Goal: Ask a question

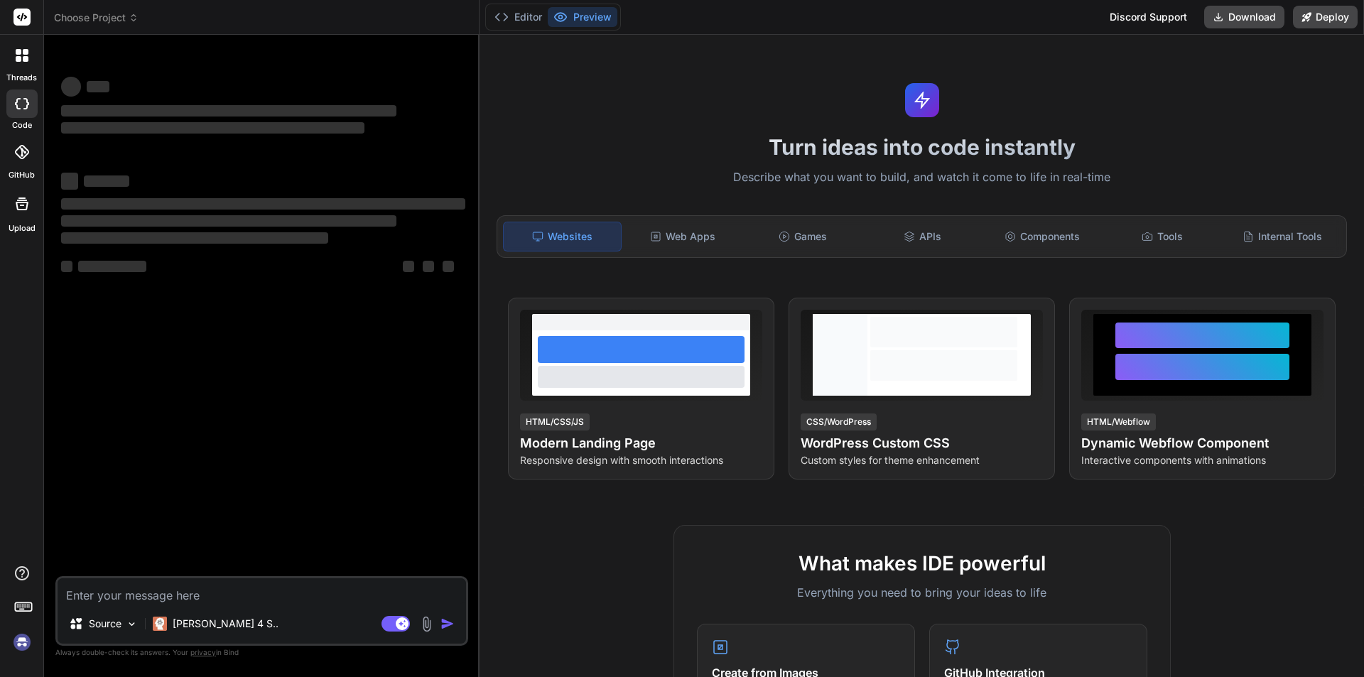
click at [87, 585] on textarea at bounding box center [262, 591] width 408 height 26
click at [14, 114] on div at bounding box center [21, 104] width 31 height 28
type textarea "x"
click at [105, 583] on textarea at bounding box center [262, 591] width 408 height 26
type textarea "W"
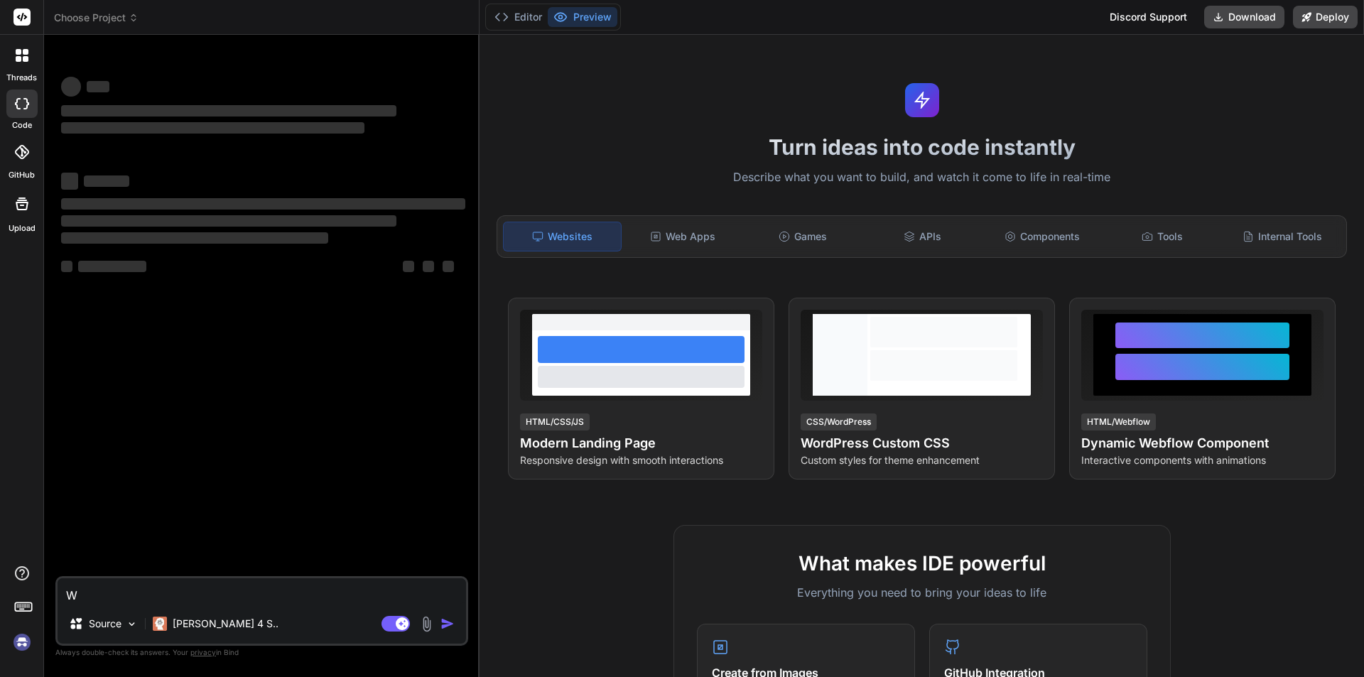
type textarea "x"
type textarea "Wh"
type textarea "x"
type textarea "W"
type textarea "x"
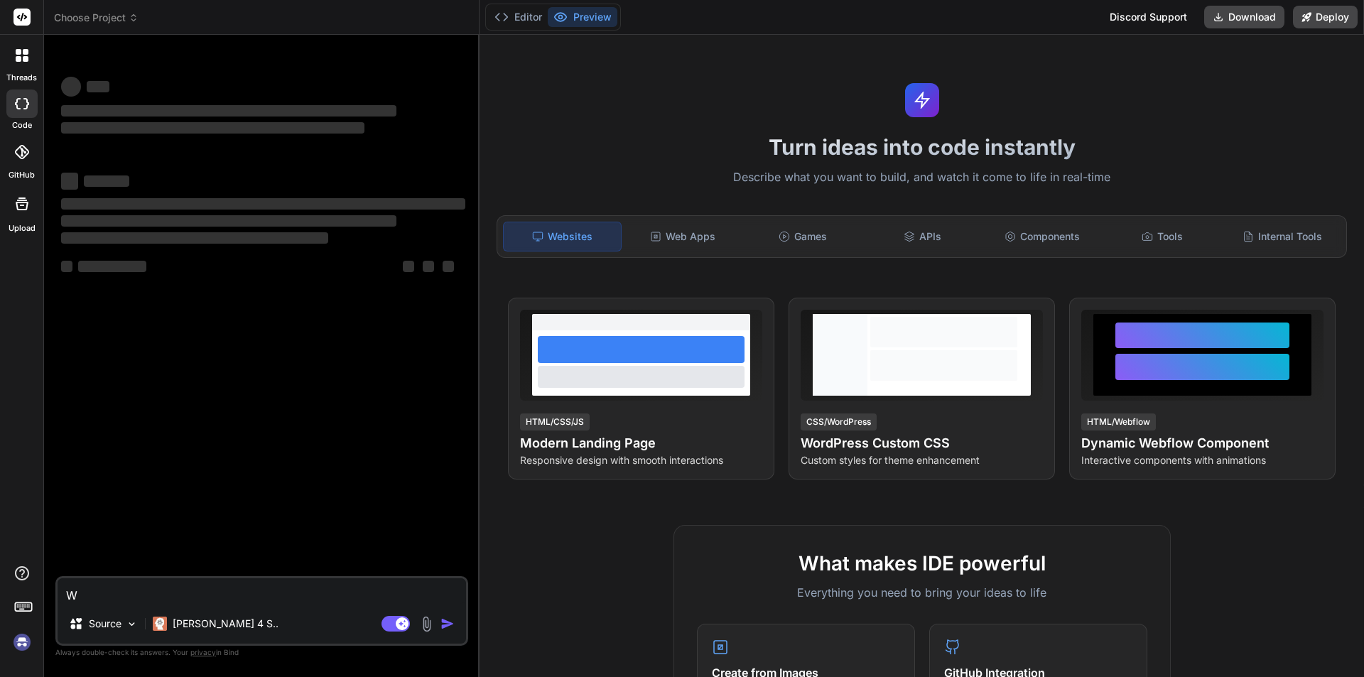
type textarea "x"
type textarea "W"
type textarea "x"
type textarea "H"
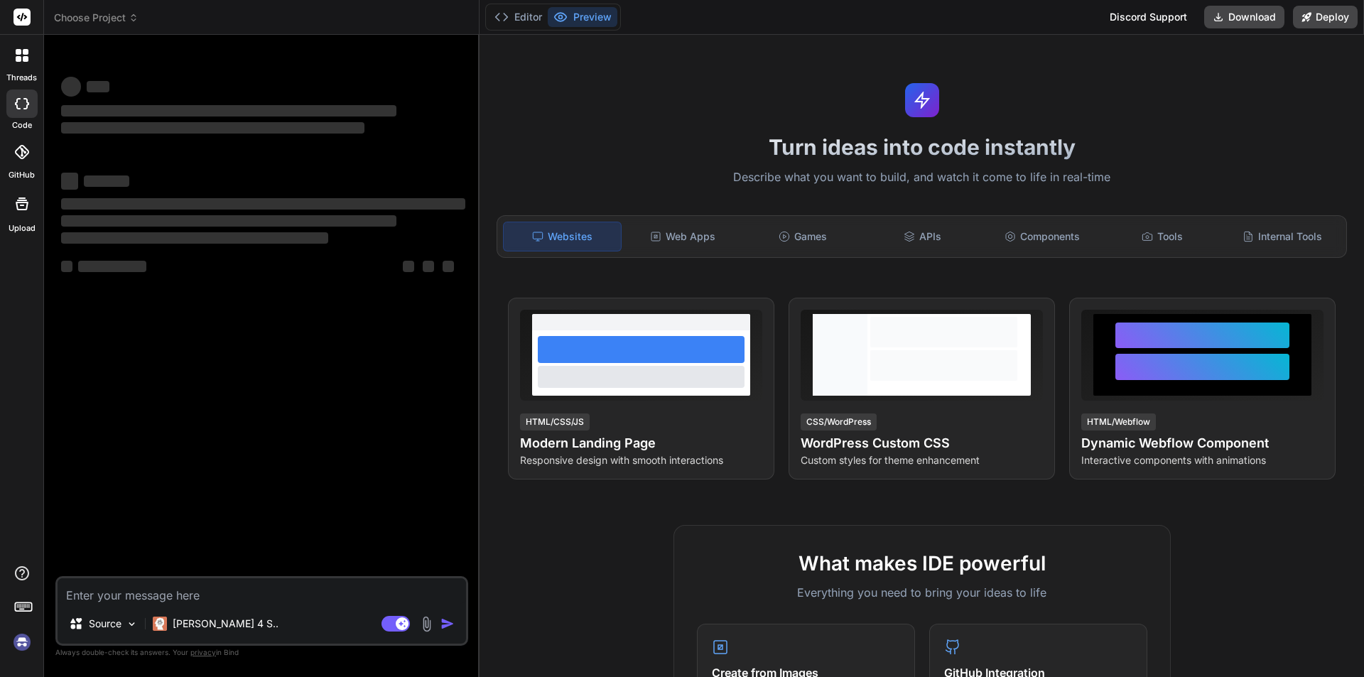
type textarea "x"
type textarea "Ho"
type textarea "x"
type textarea "How"
type textarea "x"
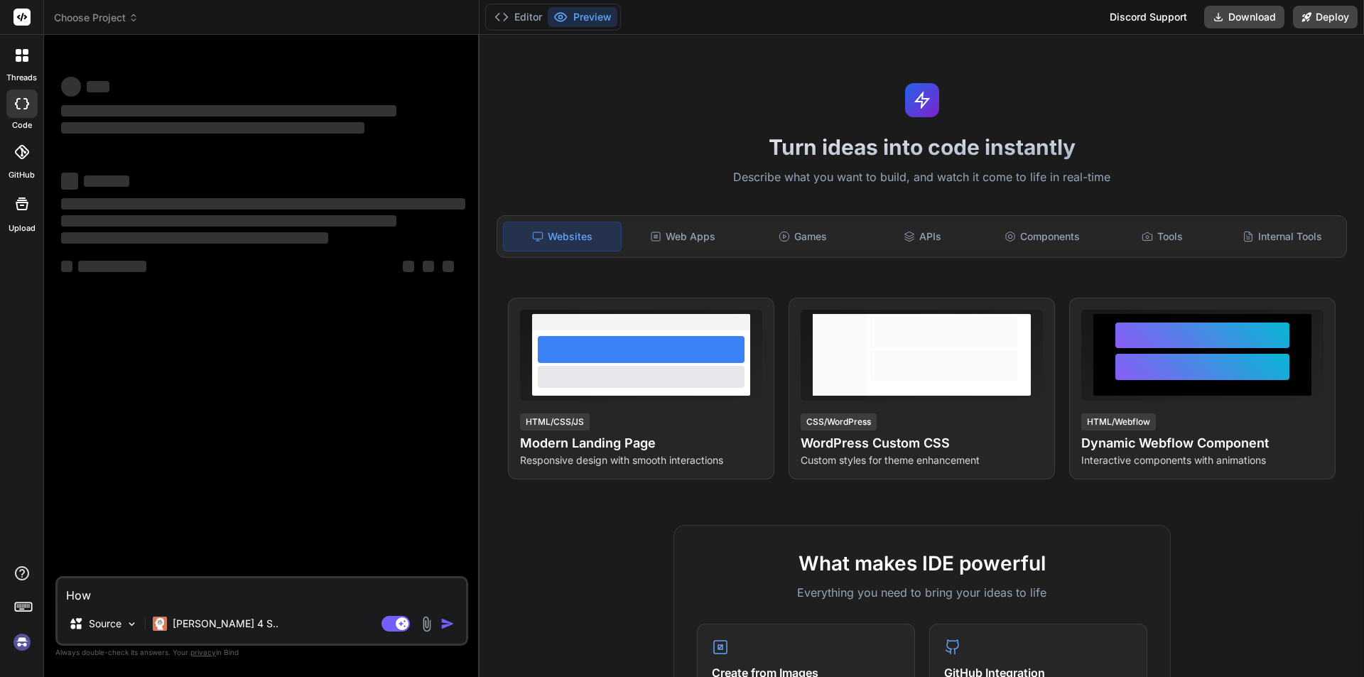
type textarea "How"
type textarea "x"
type textarea "How"
type textarea "x"
type textarea "Ho"
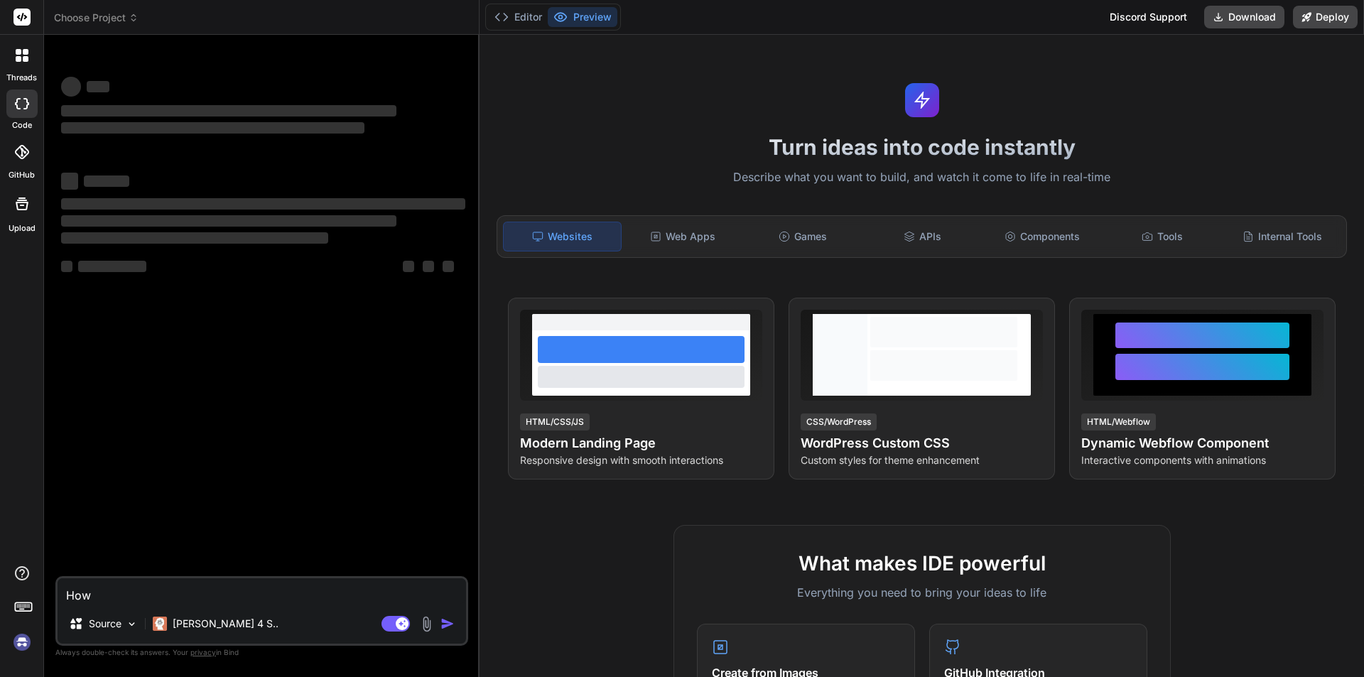
type textarea "x"
type textarea "H"
type textarea "x"
type textarea "I"
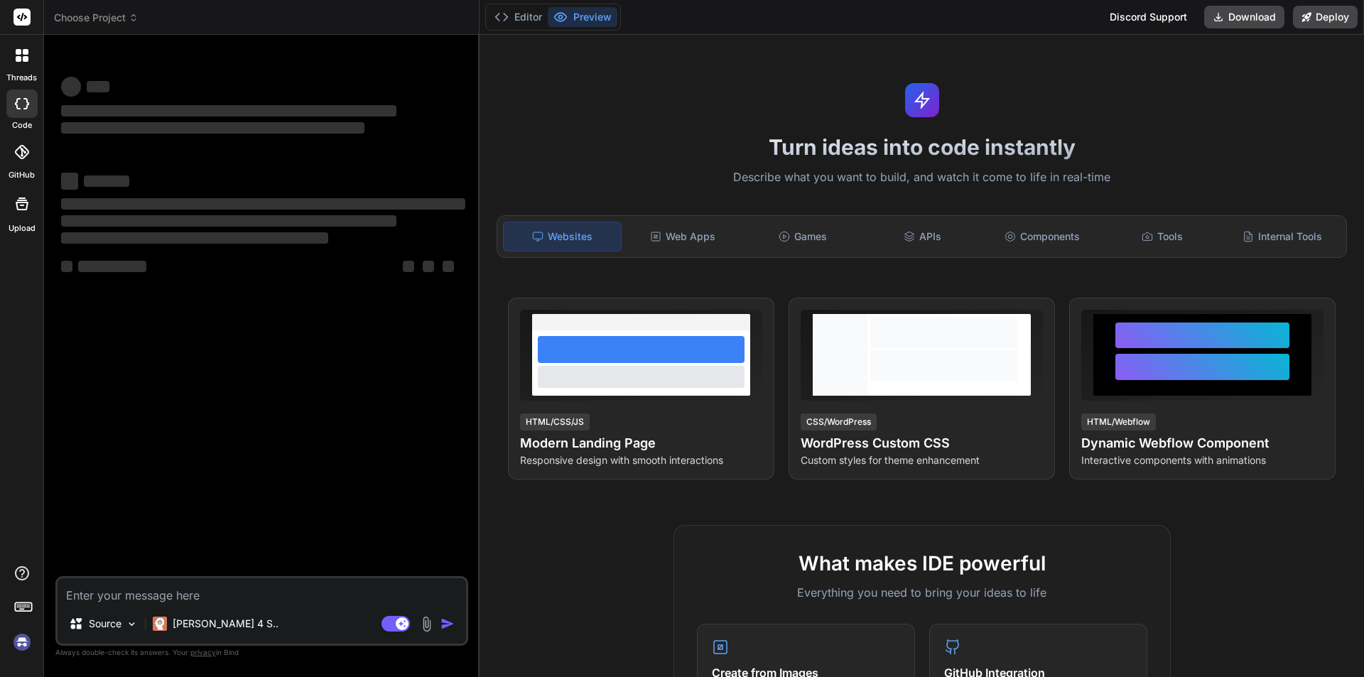
type textarea "x"
type textarea "I"
type textarea "x"
type textarea "I w"
type textarea "x"
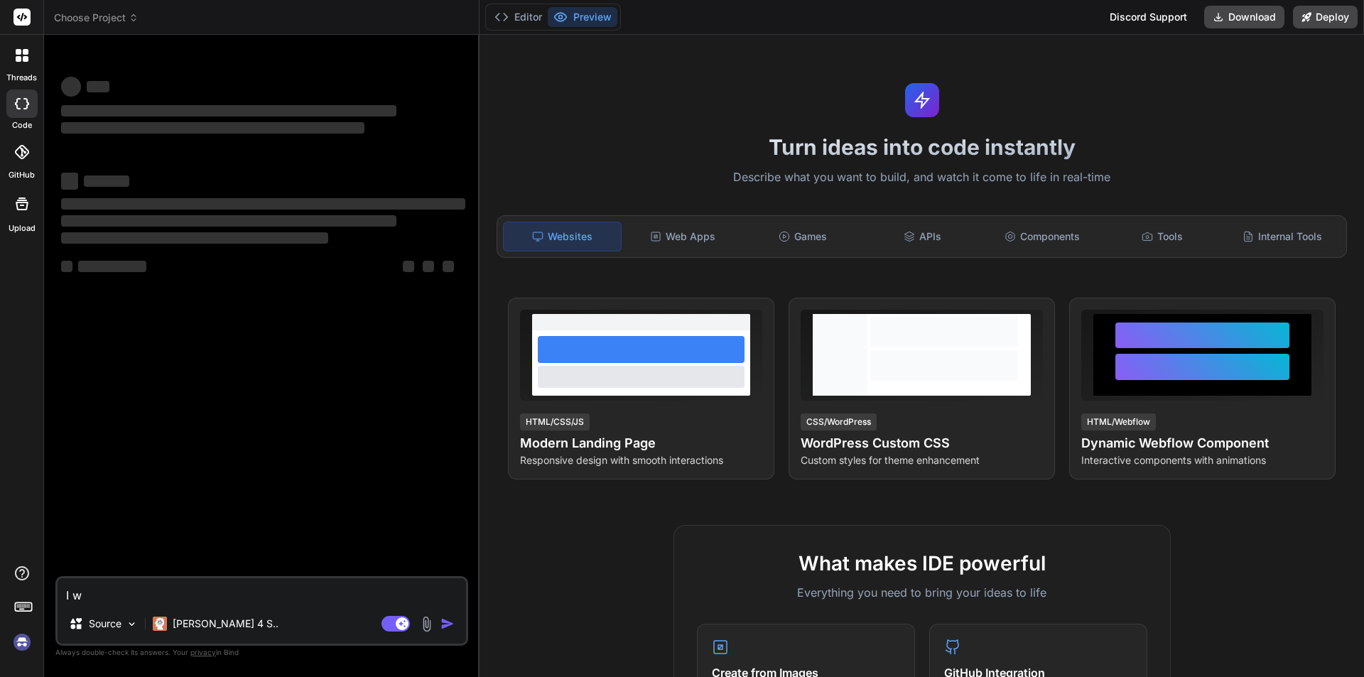
type textarea "I wa"
type textarea "x"
type textarea "I wan"
type textarea "x"
type textarea "I want"
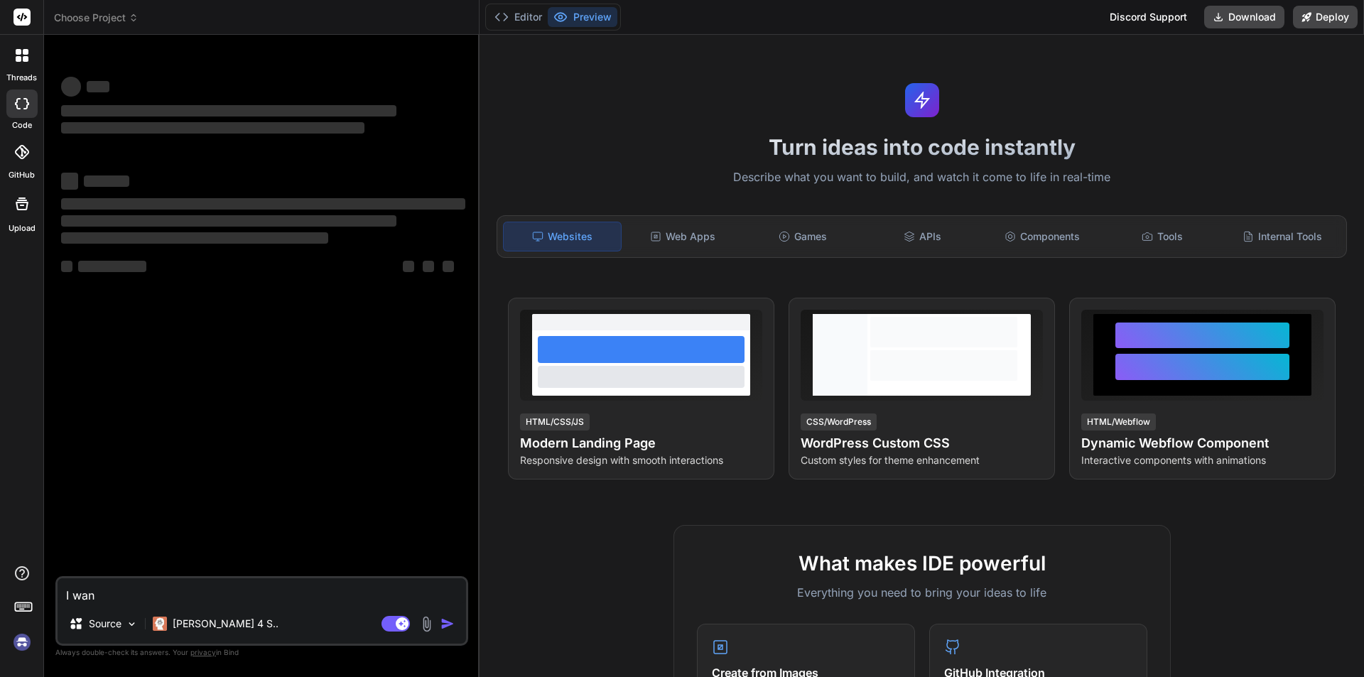
type textarea "x"
type textarea "I want"
type textarea "x"
type textarea "I want t"
type textarea "x"
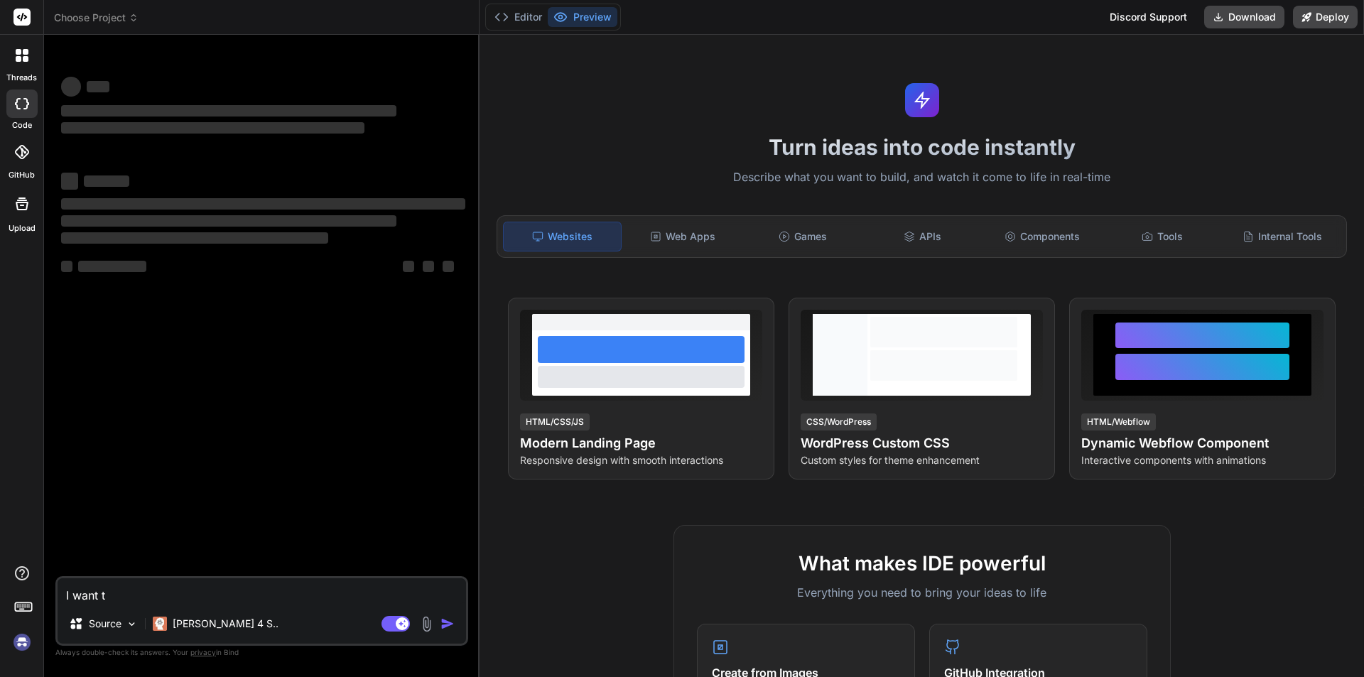
type textarea "I want to"
type textarea "x"
type textarea "I want to"
type textarea "x"
type textarea "I want to j"
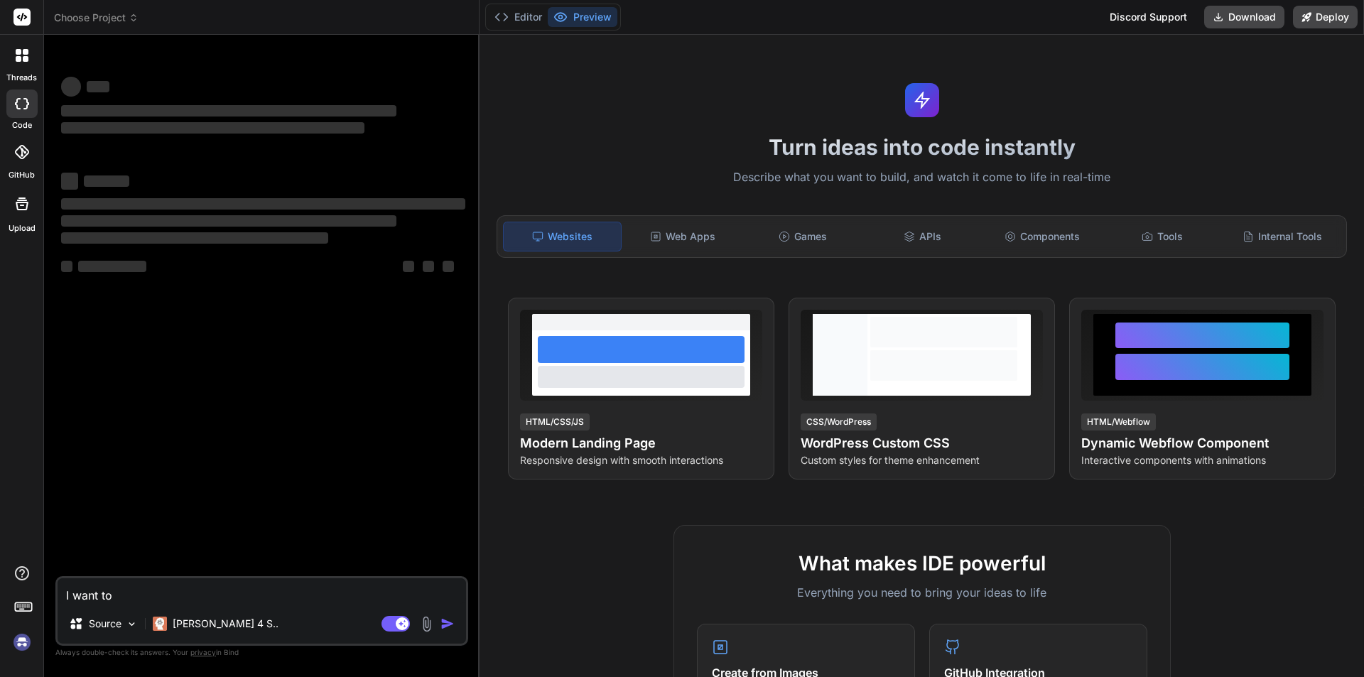
type textarea "x"
type textarea "I want to jo"
type textarea "x"
type textarea "I want to joi"
type textarea "x"
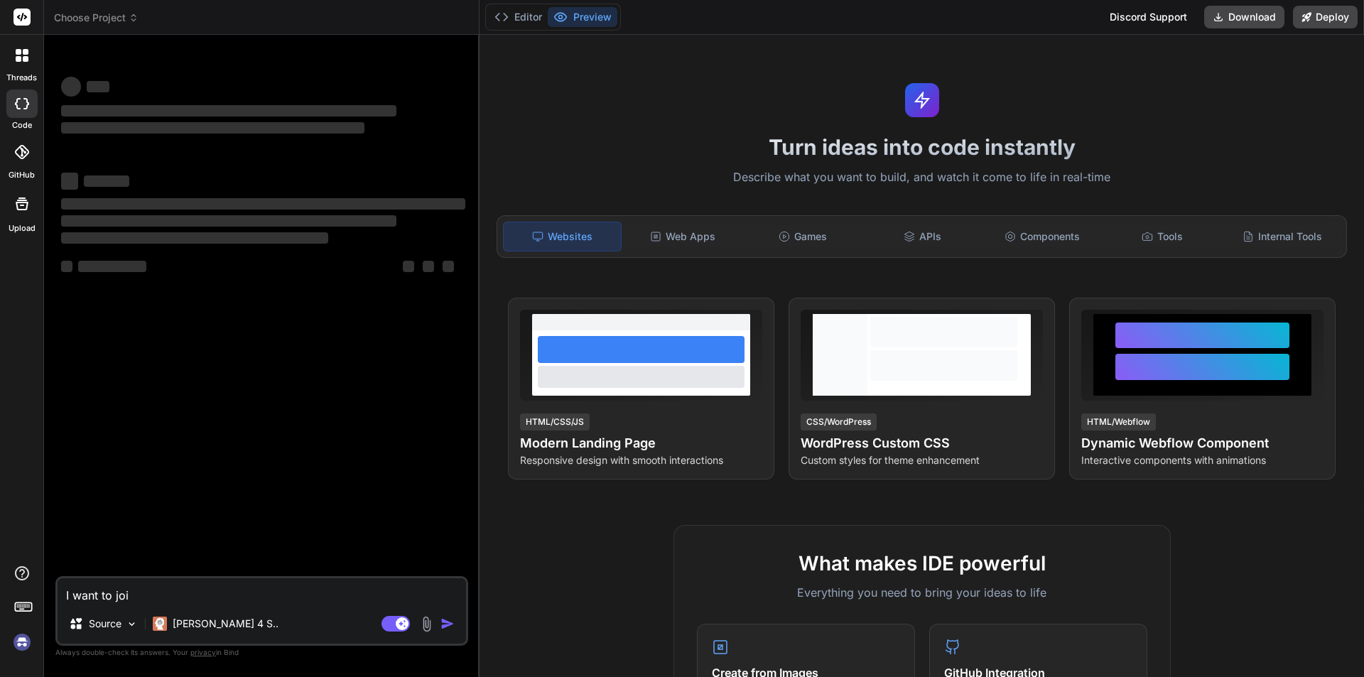
type textarea "I want to join"
type textarea "x"
type textarea "I want to join"
type textarea "x"
type textarea "I want to join p"
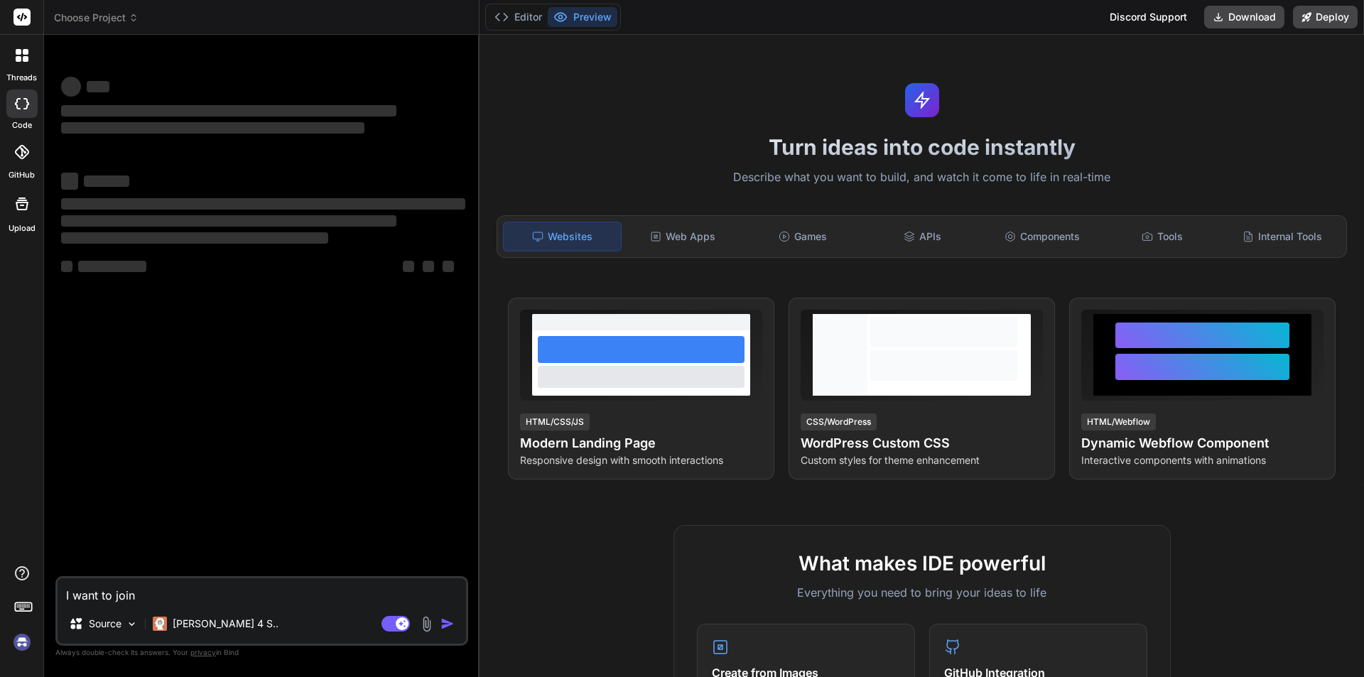
type textarea "x"
type textarea "I want to join pr"
type textarea "x"
type textarea "I want to join pro"
type textarea "x"
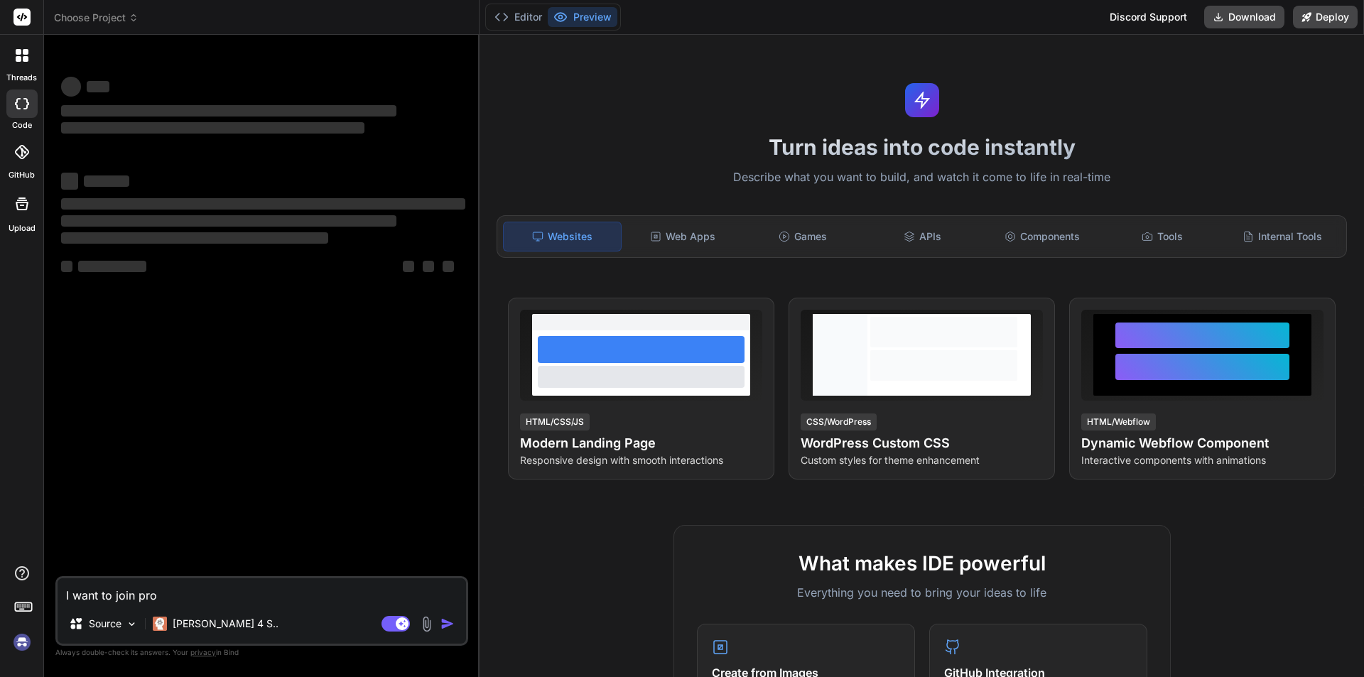
type textarea "I want to join prod"
type textarea "x"
type textarea "I want to join produ"
type textarea "x"
type textarea "I want to join produc"
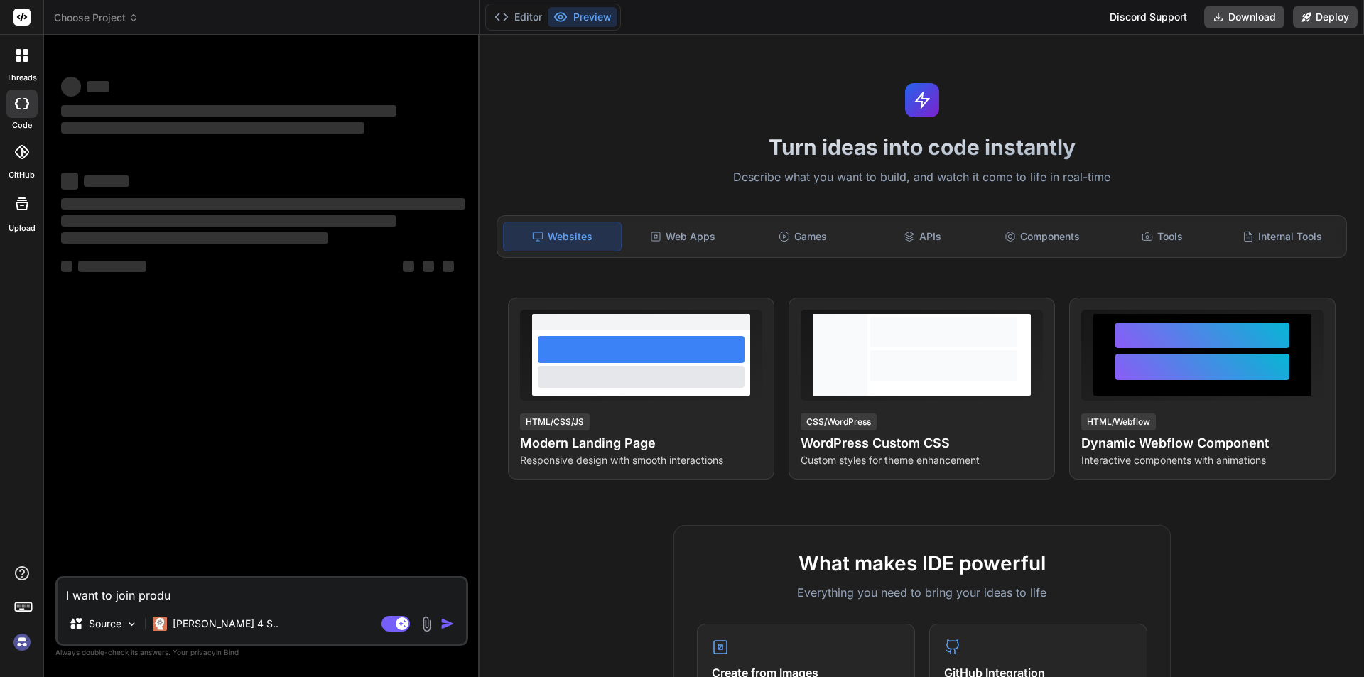
type textarea "x"
type textarea "I want to join product"
type textarea "x"
type textarea "I want to join product"
type textarea "x"
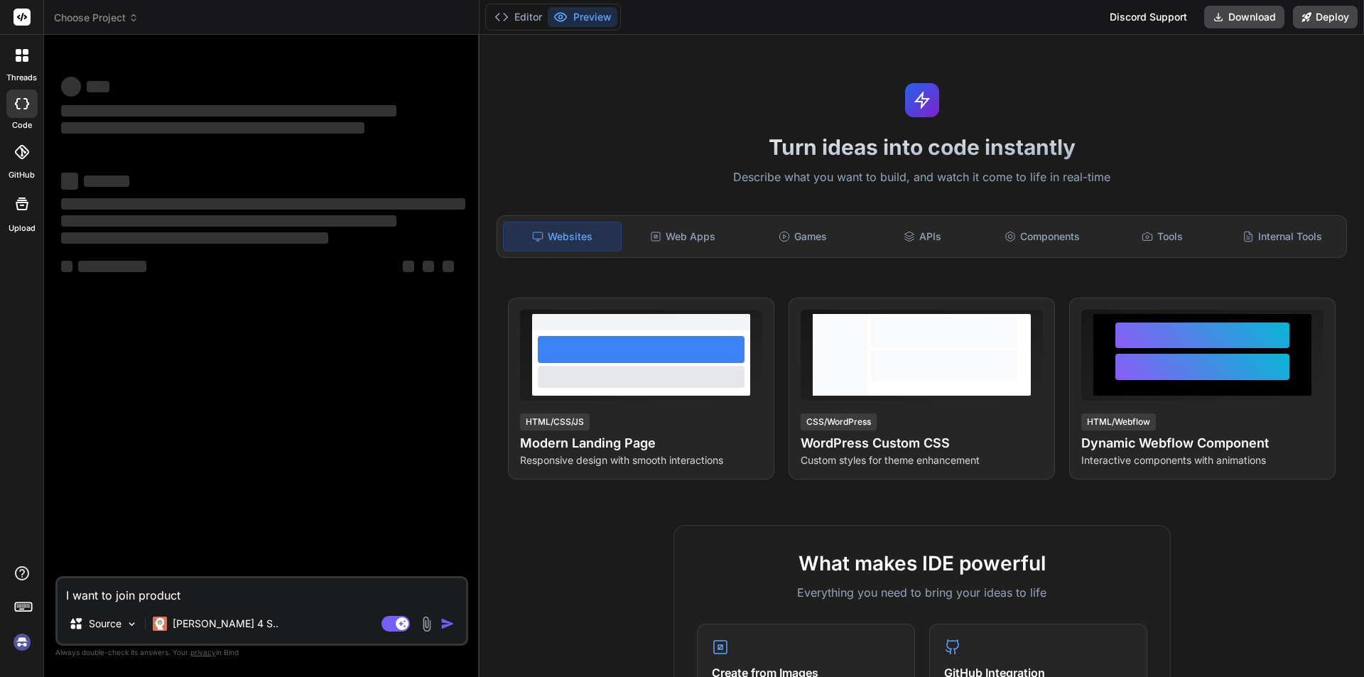
type textarea "I want to join product"
type textarea "x"
type textarea "I want to join produc"
type textarea "x"
type textarea "I want to join produ"
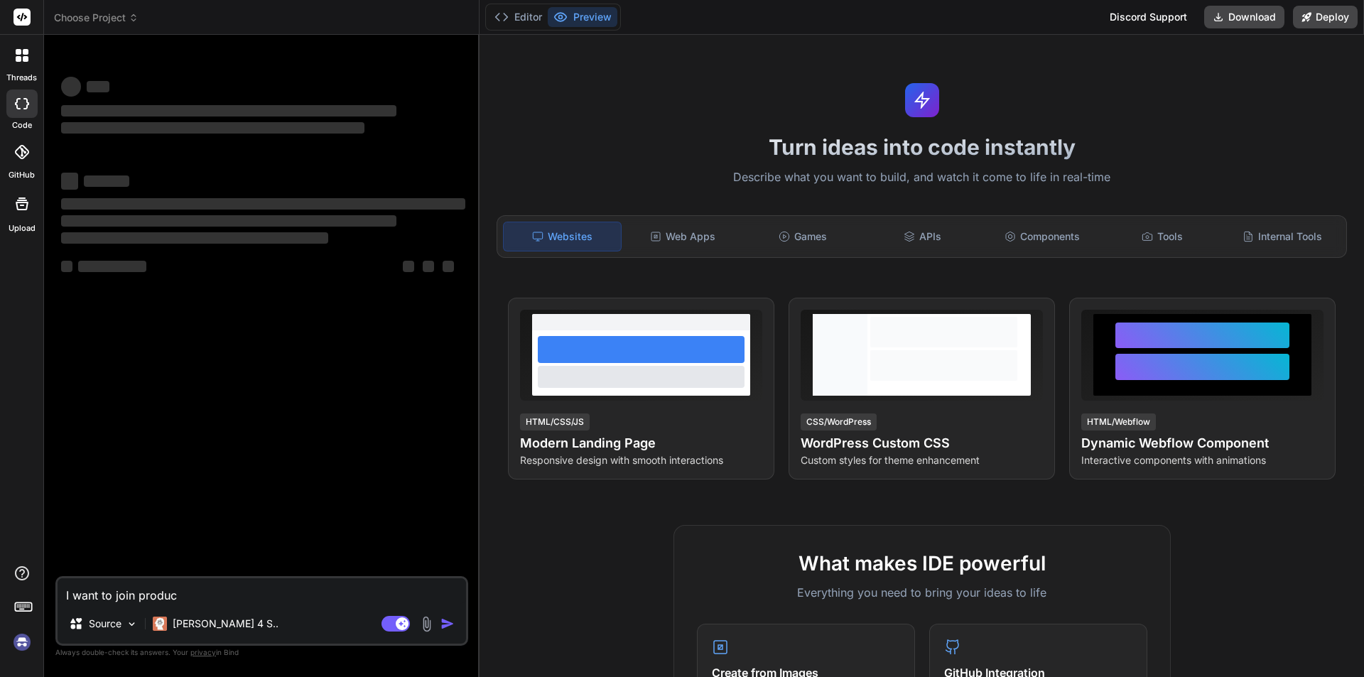
type textarea "x"
type textarea "I want to join prod"
type textarea "x"
type textarea "I want to join pro"
type textarea "x"
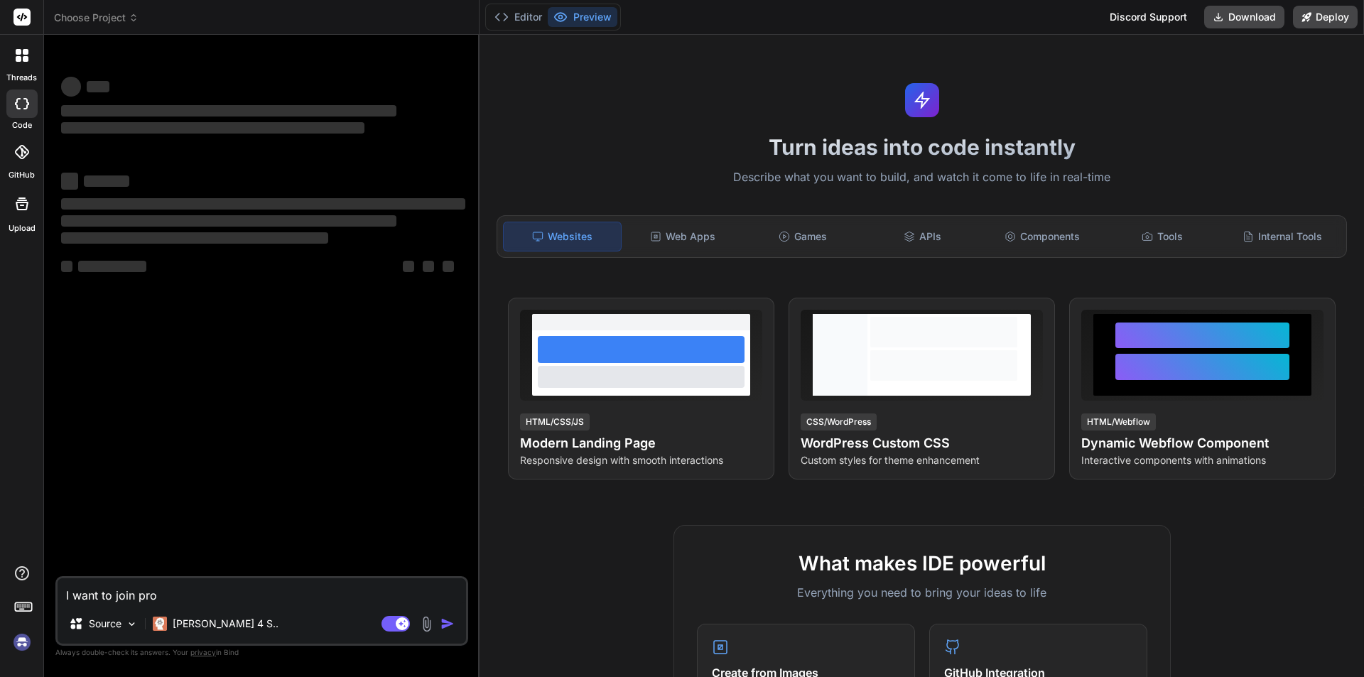
type textarea "I want to join pr"
type textarea "x"
type textarea "I want to join p"
type textarea "x"
type textarea "I want to join"
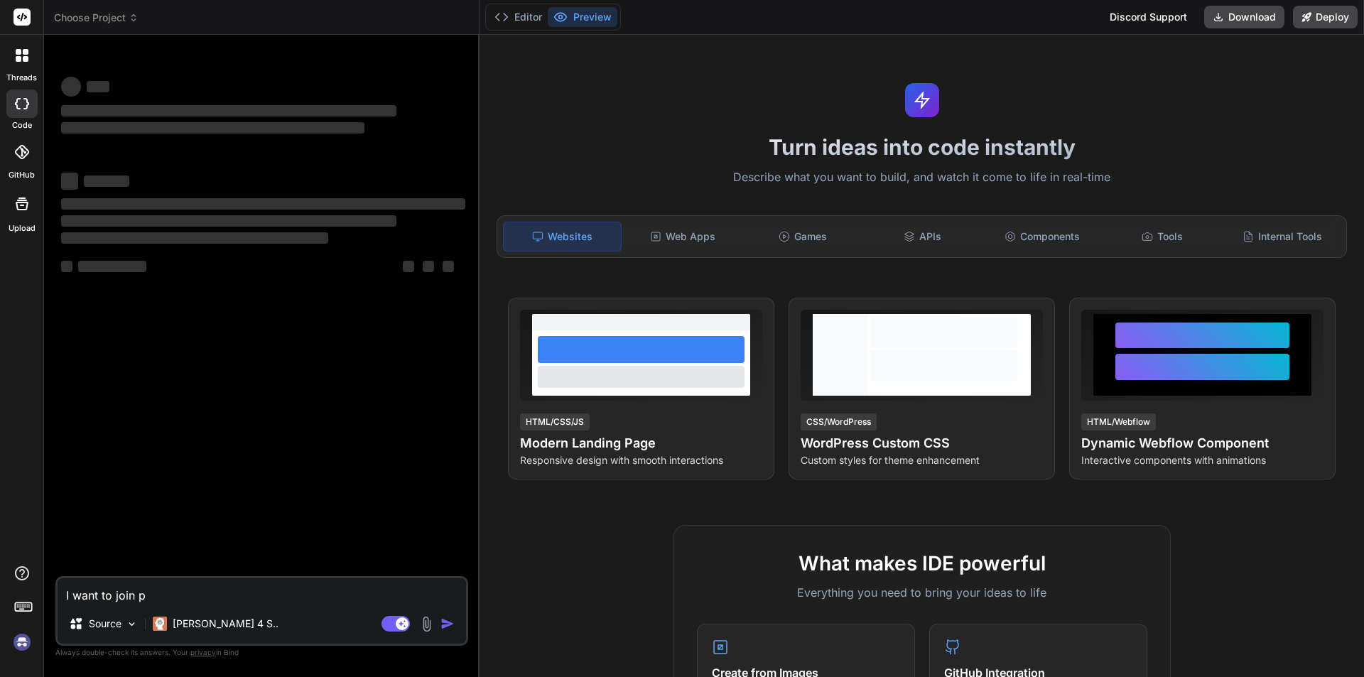
type textarea "x"
type textarea "I want to join"
type textarea "x"
type textarea "I want to joi"
type textarea "x"
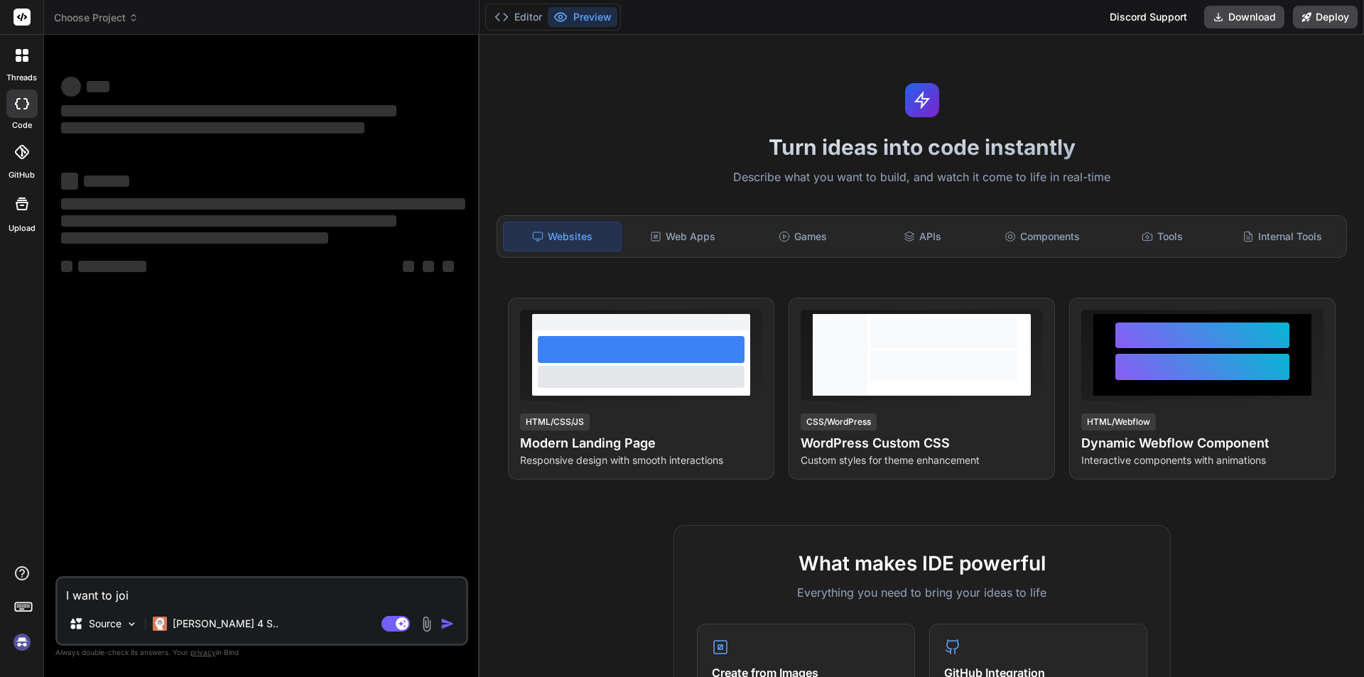
type textarea "I want to jo"
type textarea "x"
type textarea "I want to j"
type textarea "x"
type textarea "I want to"
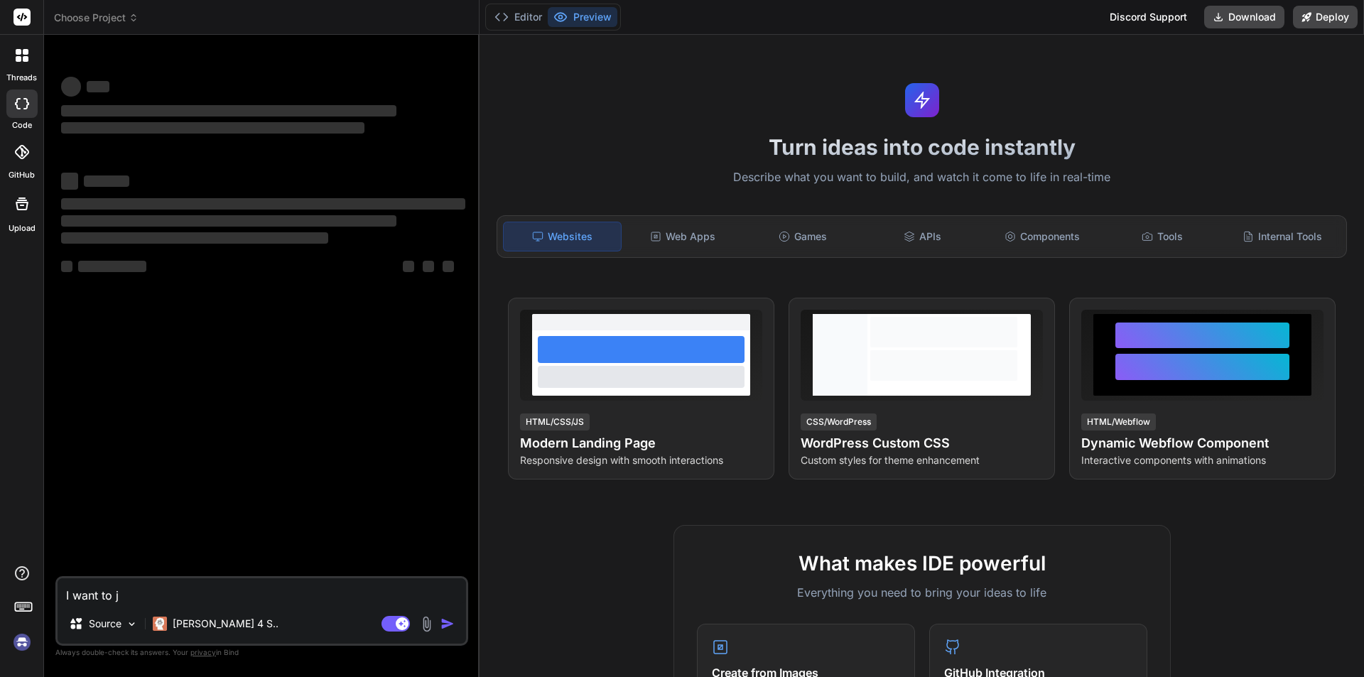
type textarea "x"
type textarea "I want to"
type textarea "x"
type textarea "I want t"
type textarea "x"
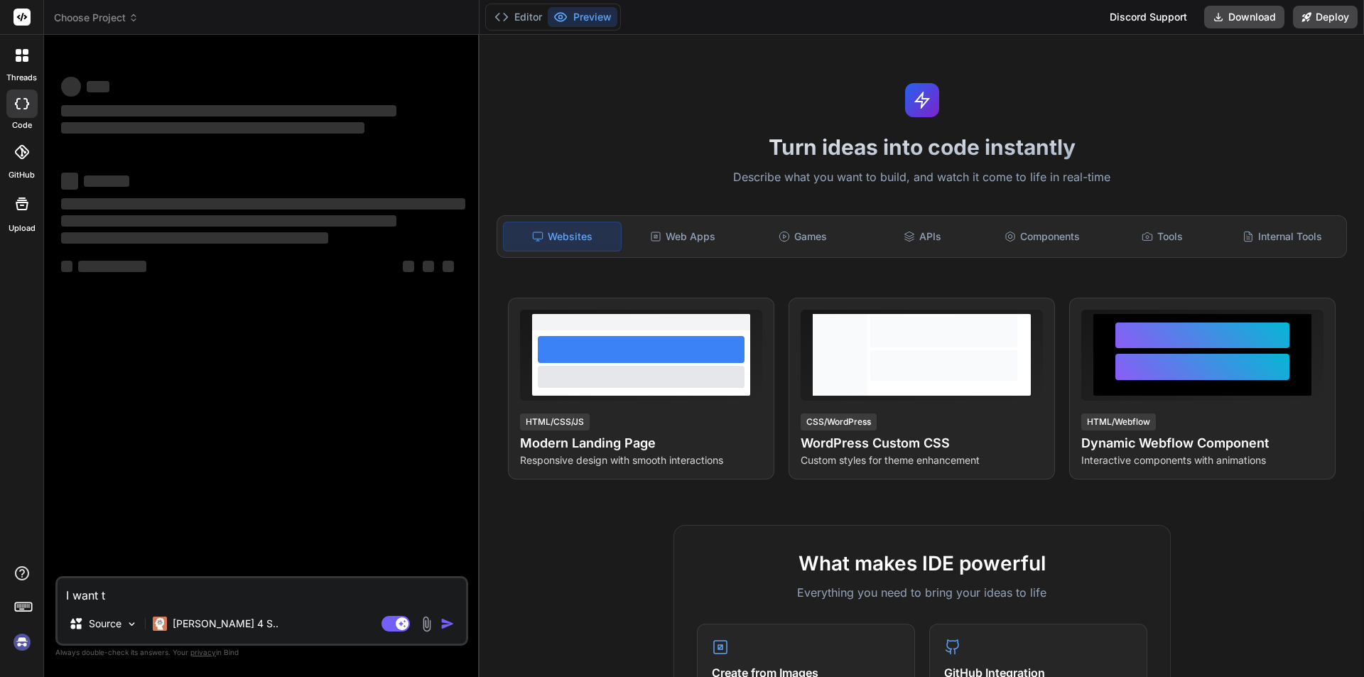
type textarea "I want"
type textarea "x"
type textarea "I want"
type textarea "x"
type textarea "I wan"
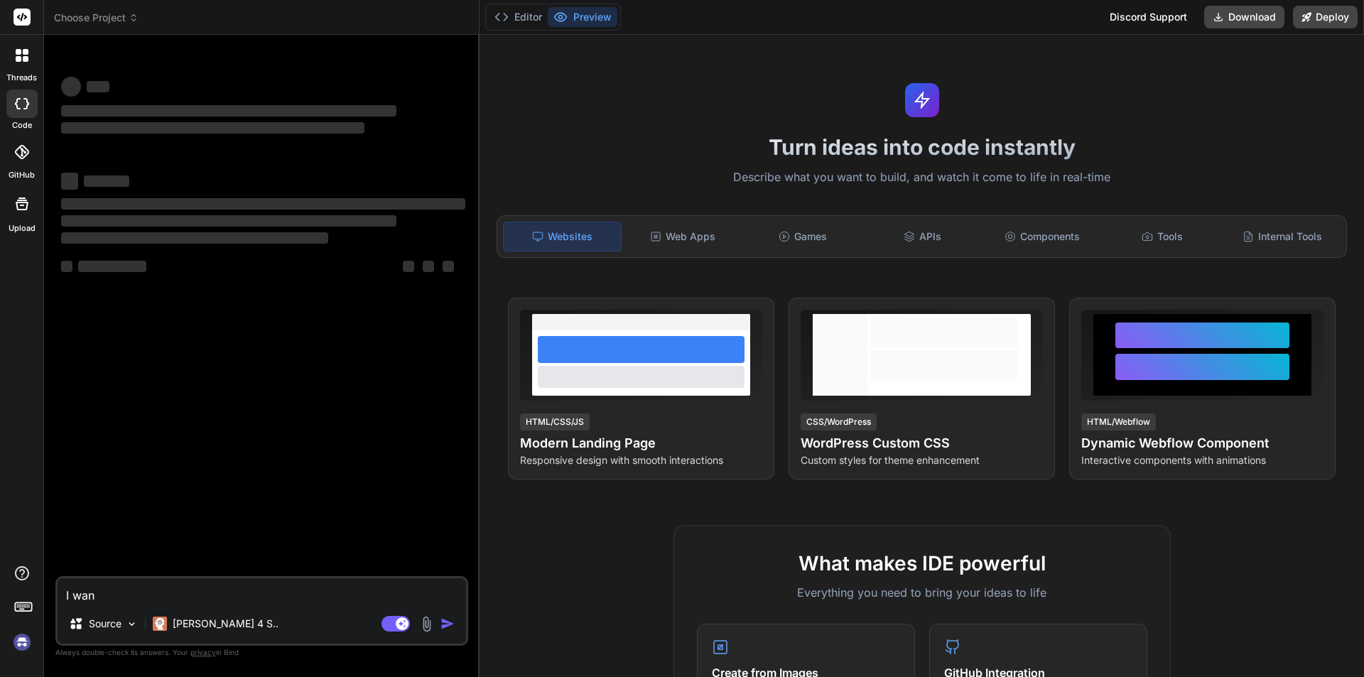
type textarea "x"
type textarea "I wa"
type textarea "x"
type textarea "I w"
type textarea "x"
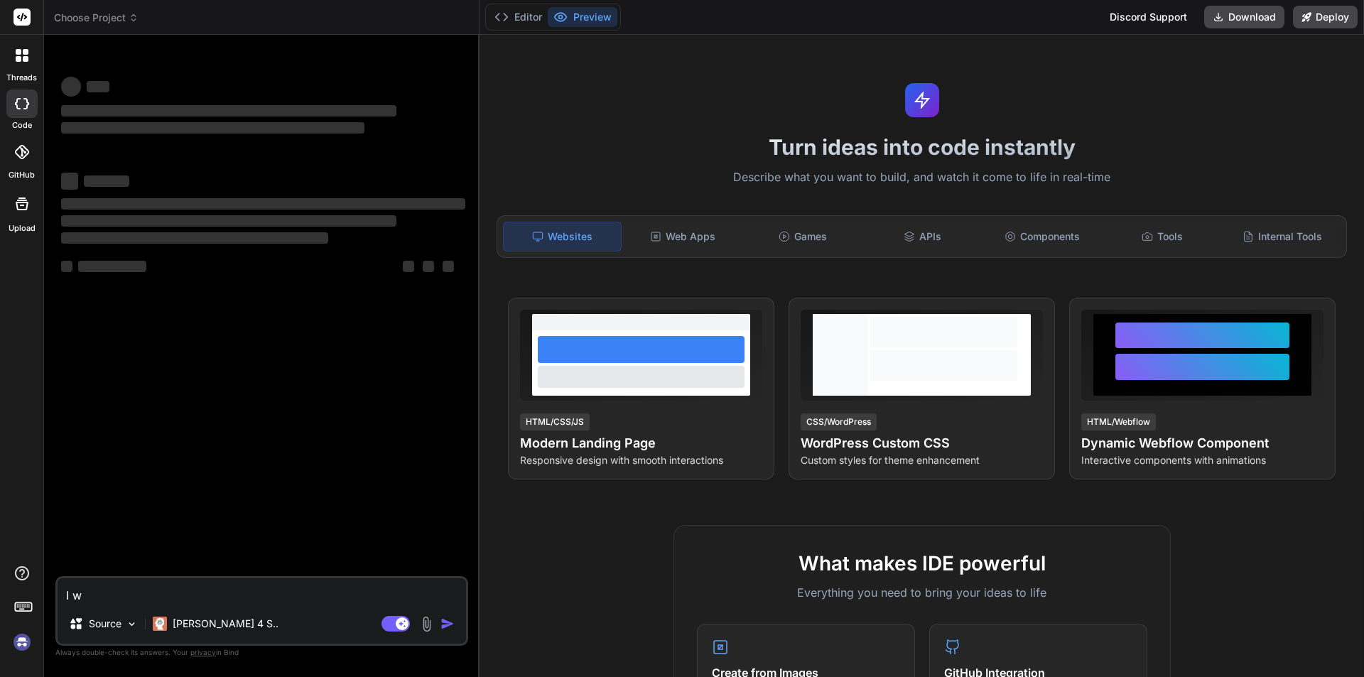
type textarea "I"
type textarea "x"
type textarea "I"
type textarea "x"
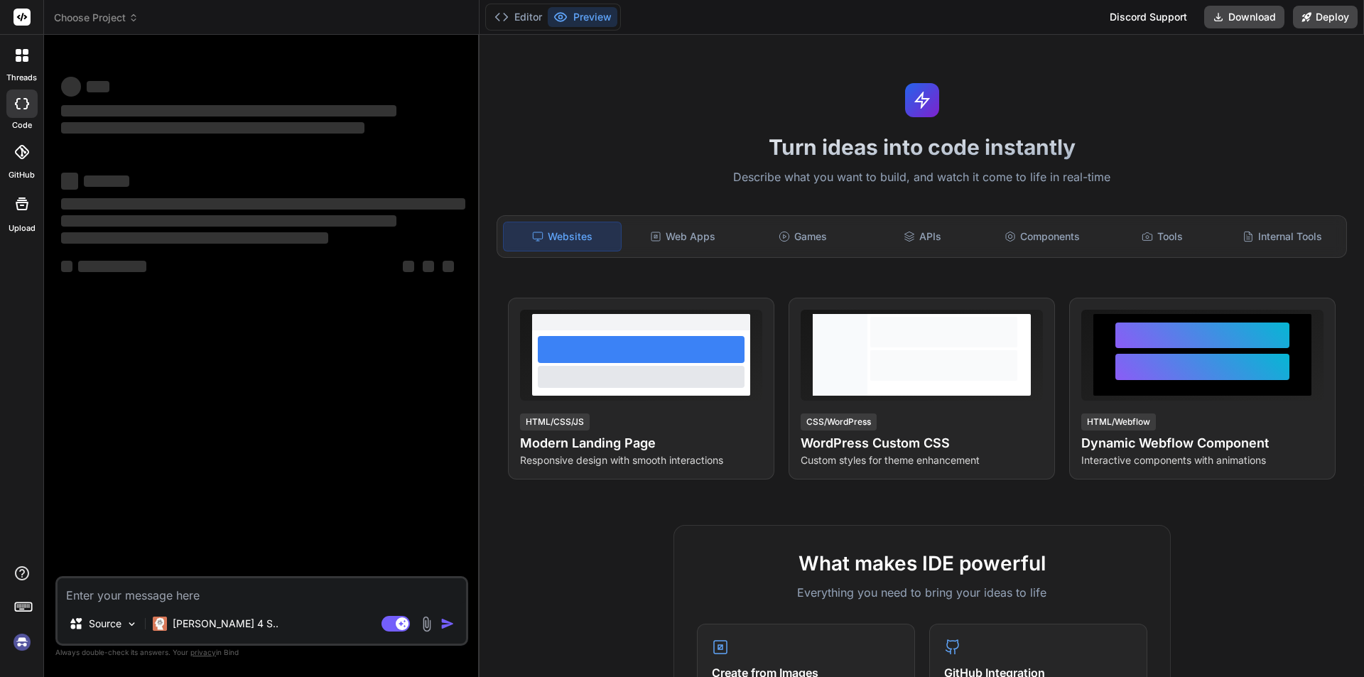
type textarea "C"
type textarea "x"
type textarea "Ca"
type textarea "x"
type textarea "Can"
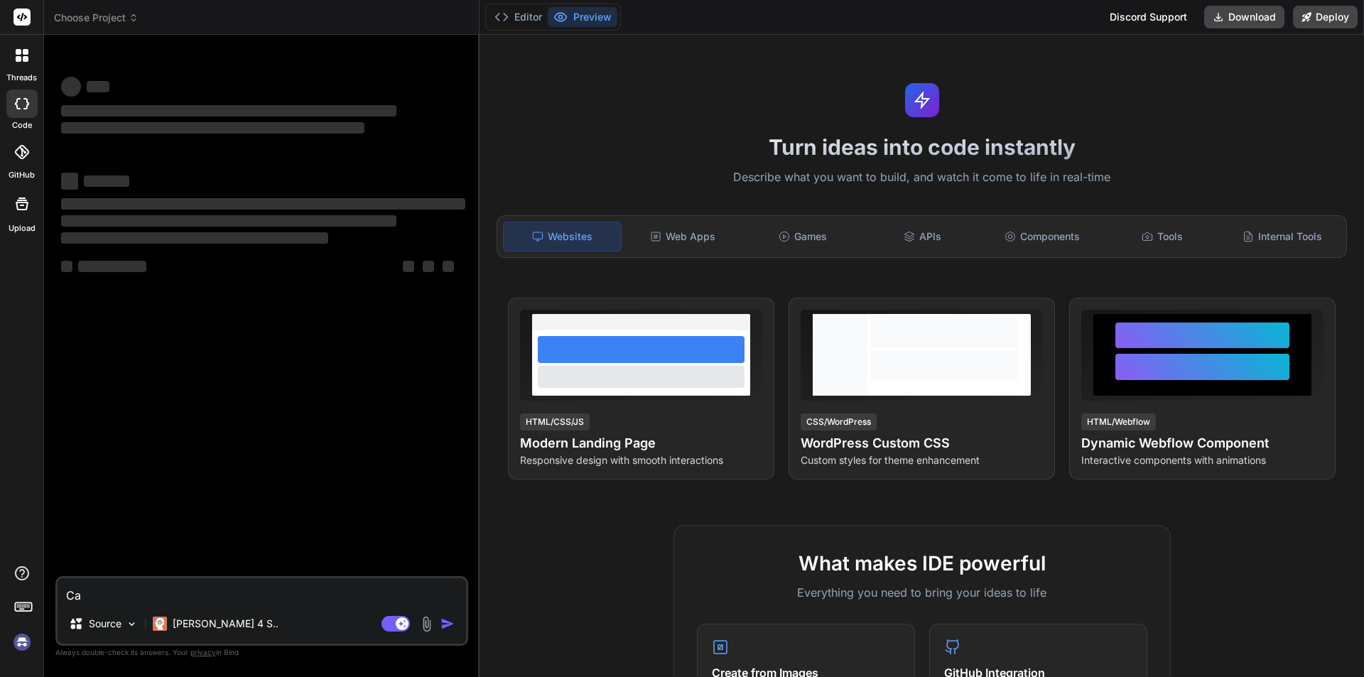
type textarea "x"
type textarea "Can"
type textarea "x"
type textarea "Can i"
type textarea "x"
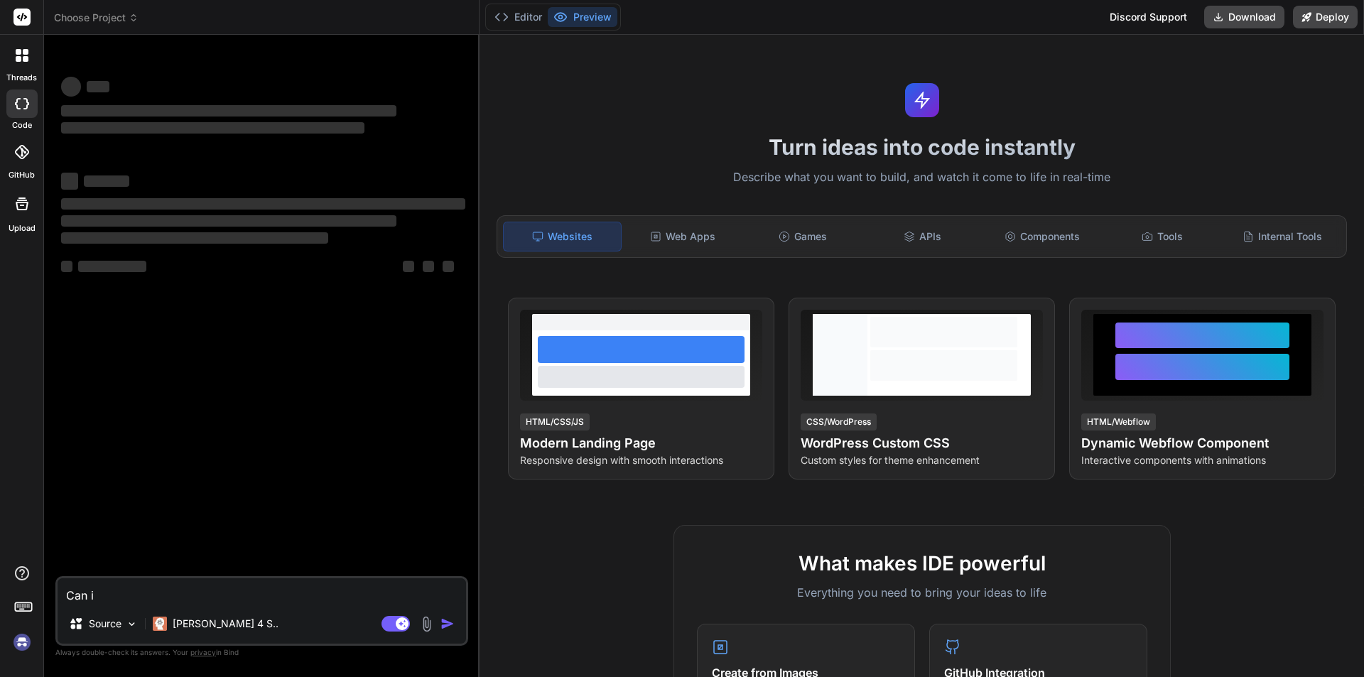
type textarea "Can i"
type textarea "x"
type textarea "Can i s"
type textarea "x"
type textarea "Can i sw"
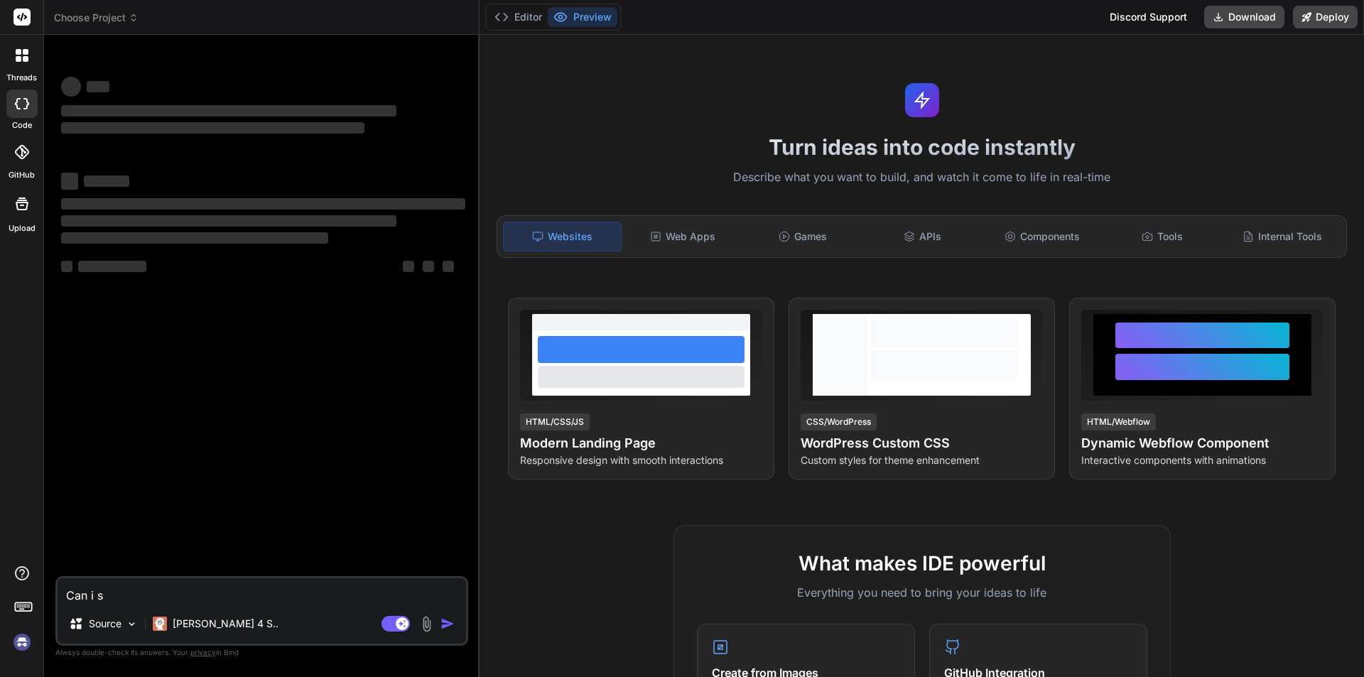
type textarea "x"
type textarea "Can i swi"
type textarea "x"
type textarea "Can i swit"
type textarea "x"
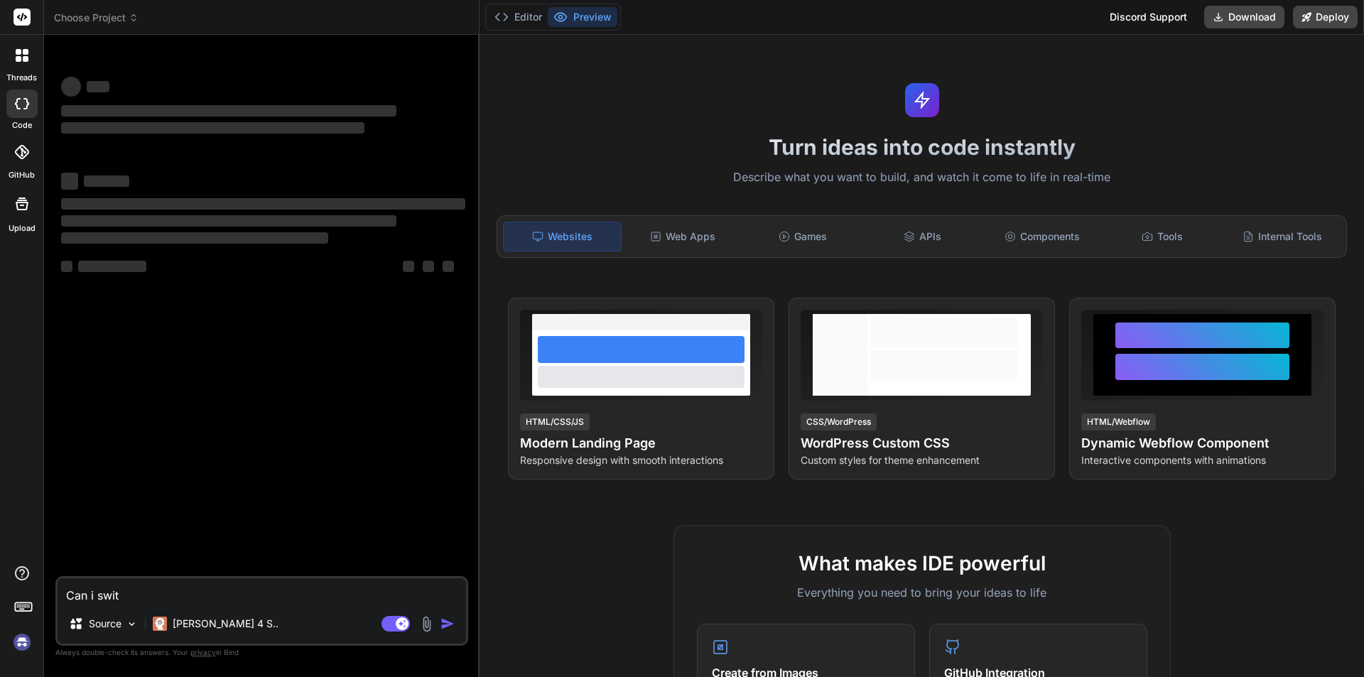
type textarea "Can i swith"
type textarea "x"
type textarea "Can i swithc"
type textarea "x"
type textarea "Can i swithc"
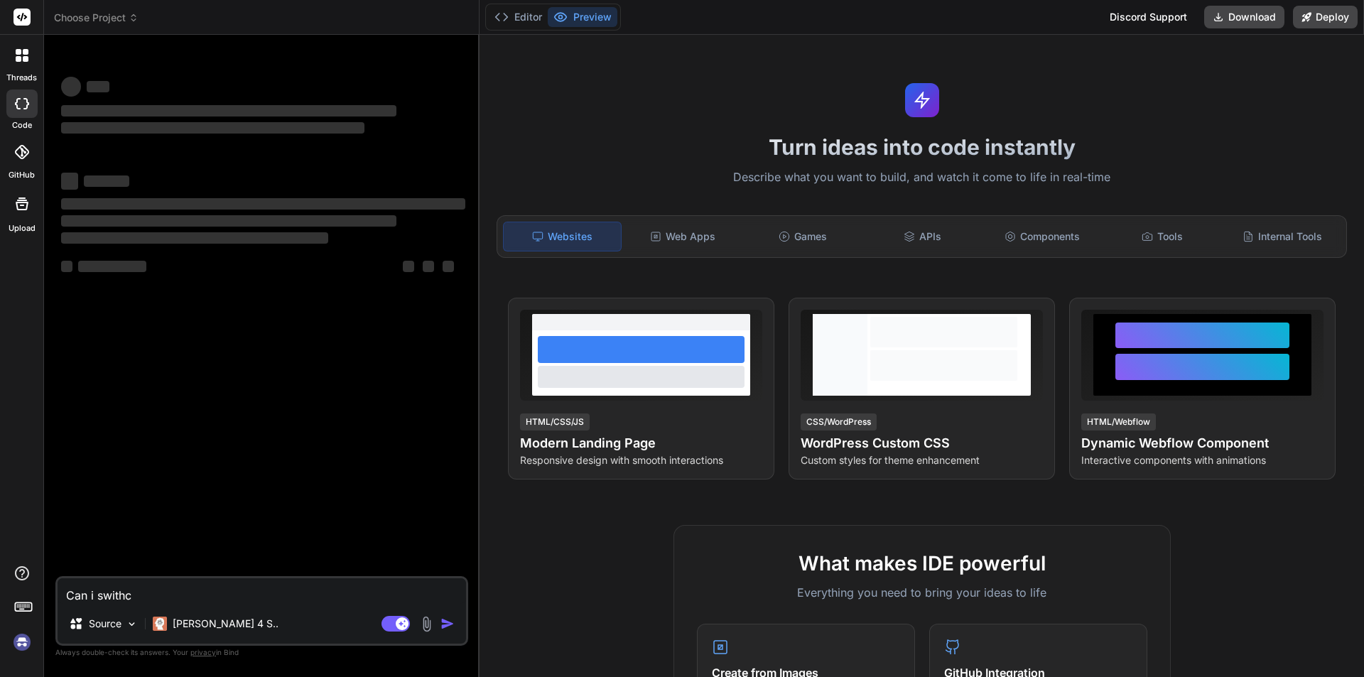
type textarea "x"
type textarea "Can i swithc"
type textarea "x"
type textarea "Can i swith"
type textarea "x"
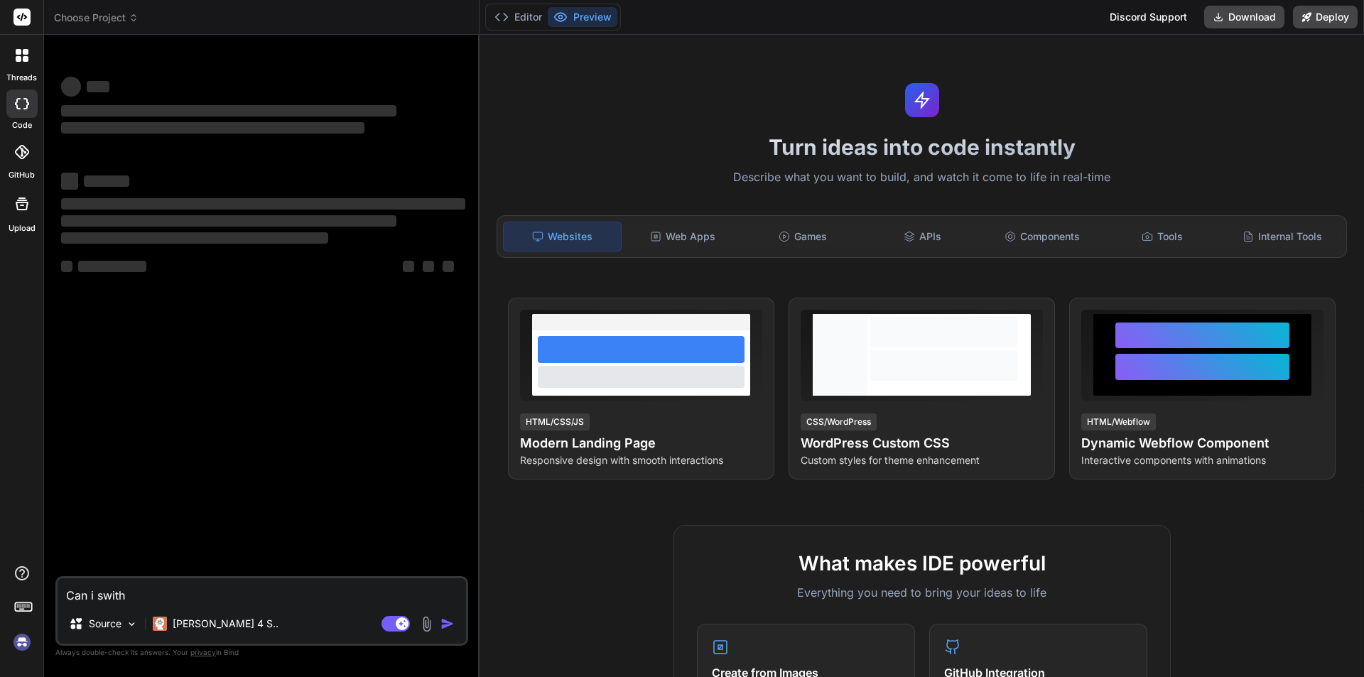
type textarea "Can i swit"
type textarea "x"
type textarea "Can i swi"
type textarea "x"
type textarea "Can i sw"
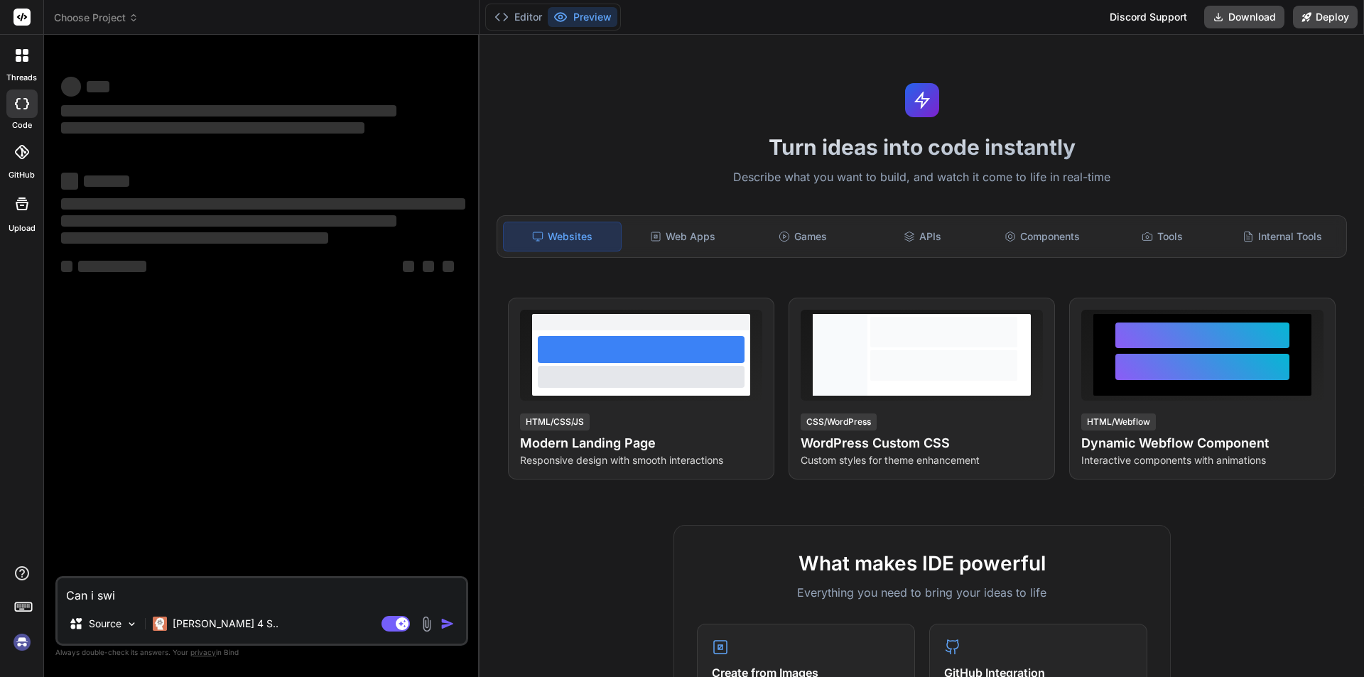
type textarea "x"
type textarea "Can i s"
type textarea "x"
type textarea "Can i"
type textarea "x"
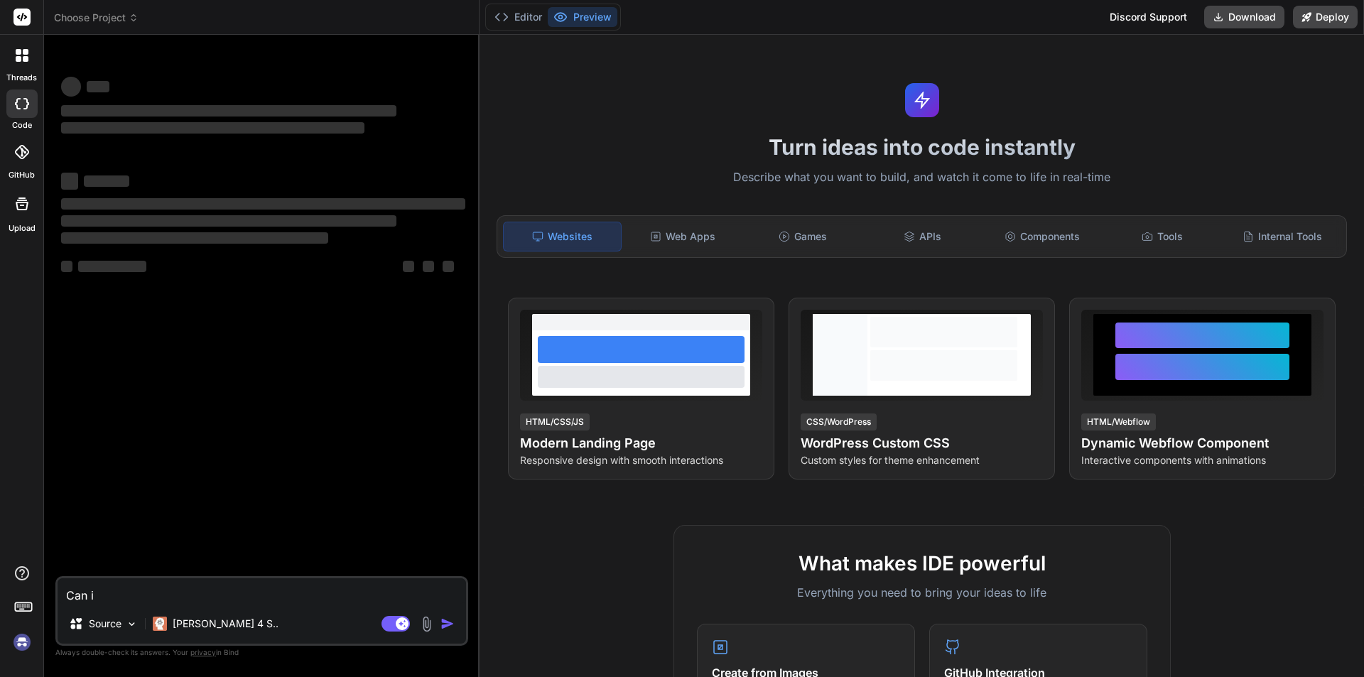
type textarea "Can i s"
type textarea "x"
type textarea "Can i sw"
type textarea "x"
type textarea "Can i swi"
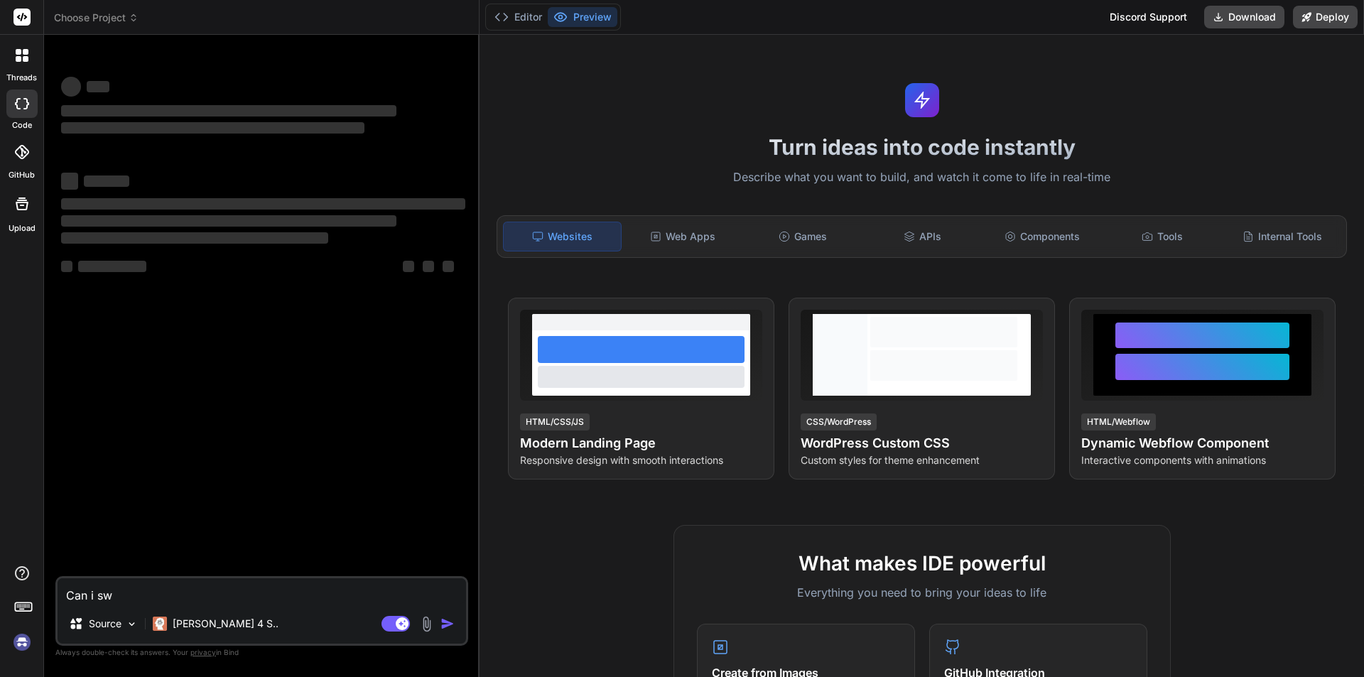
type textarea "x"
type textarea "Can i swit"
type textarea "x"
type textarea "Can i switc"
type textarea "x"
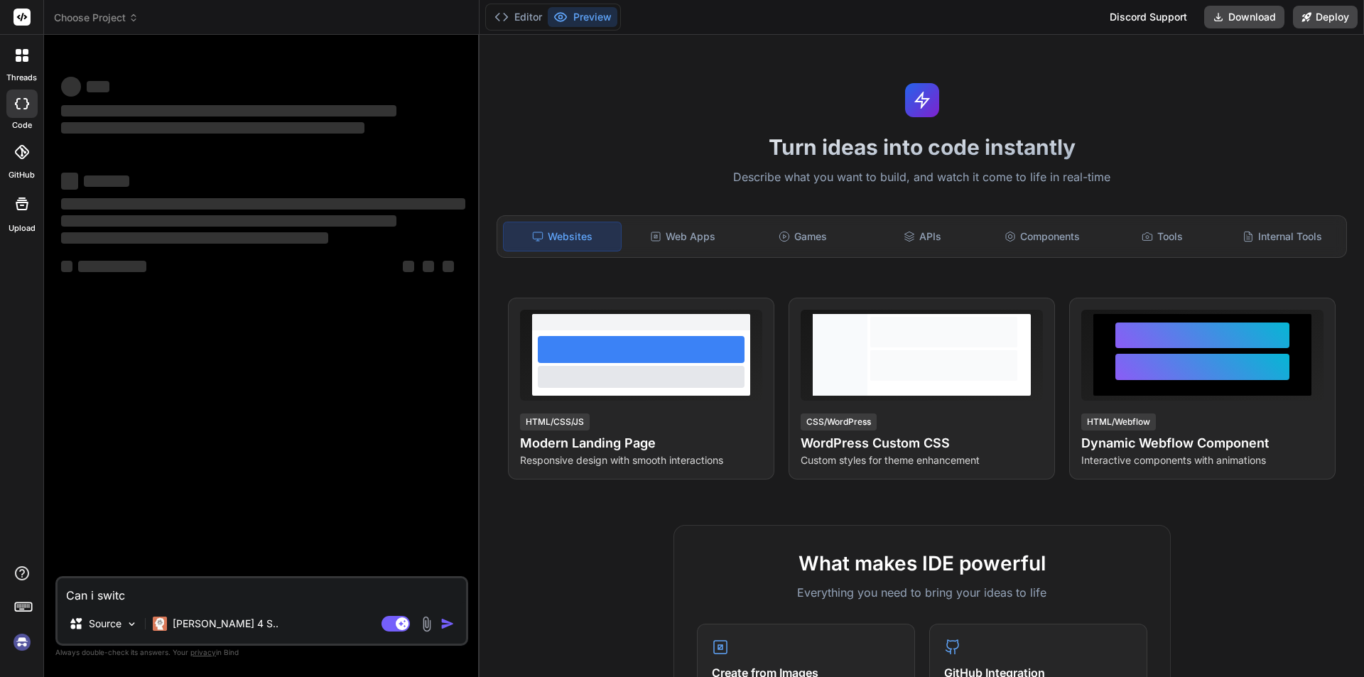
type textarea "Can i switch"
type textarea "x"
type textarea "Can i switch"
type textarea "x"
type textarea "Can i switch t"
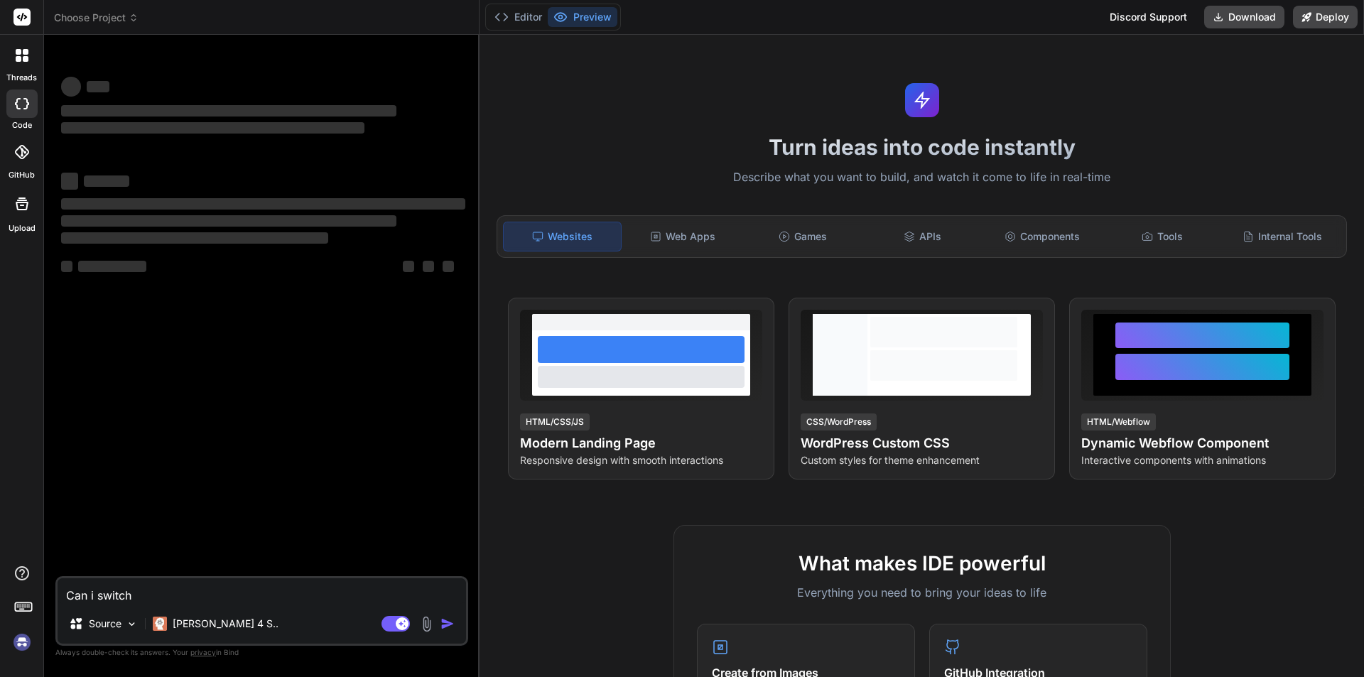
type textarea "x"
type textarea "Can i switch th"
type textarea "x"
type textarea "Can i switch the"
type textarea "x"
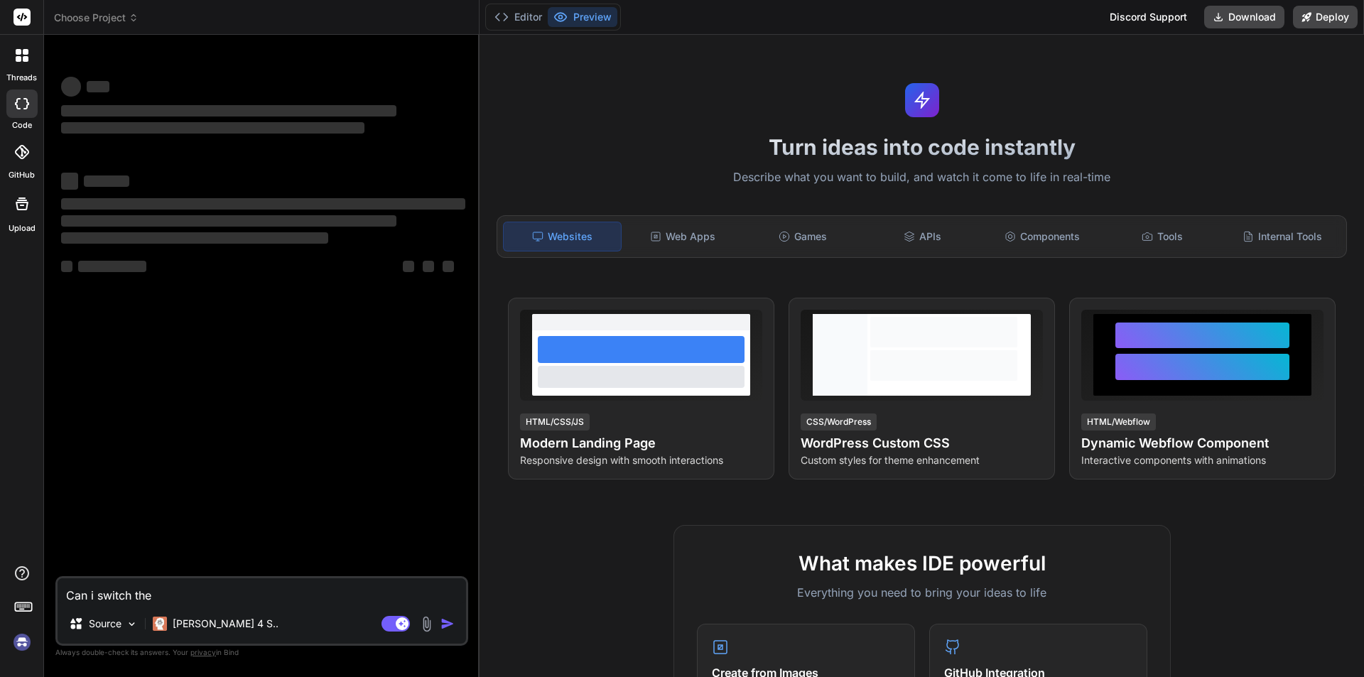
type textarea "Can i switch the"
type textarea "x"
type textarea "Can i switch the i"
type textarea "x"
type textarea "Can i switch the i"
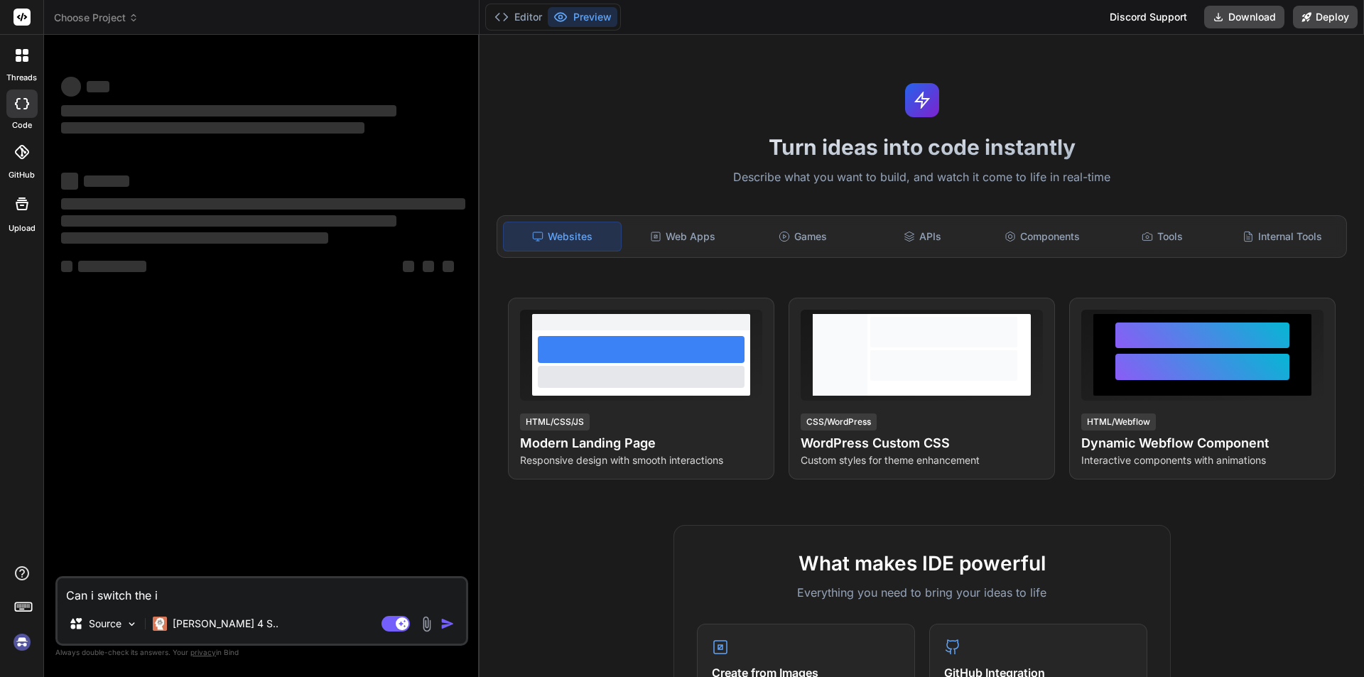
type textarea "x"
type textarea "Can i switch the i h"
type textarea "x"
type textarea "Can i switch the i ha"
type textarea "x"
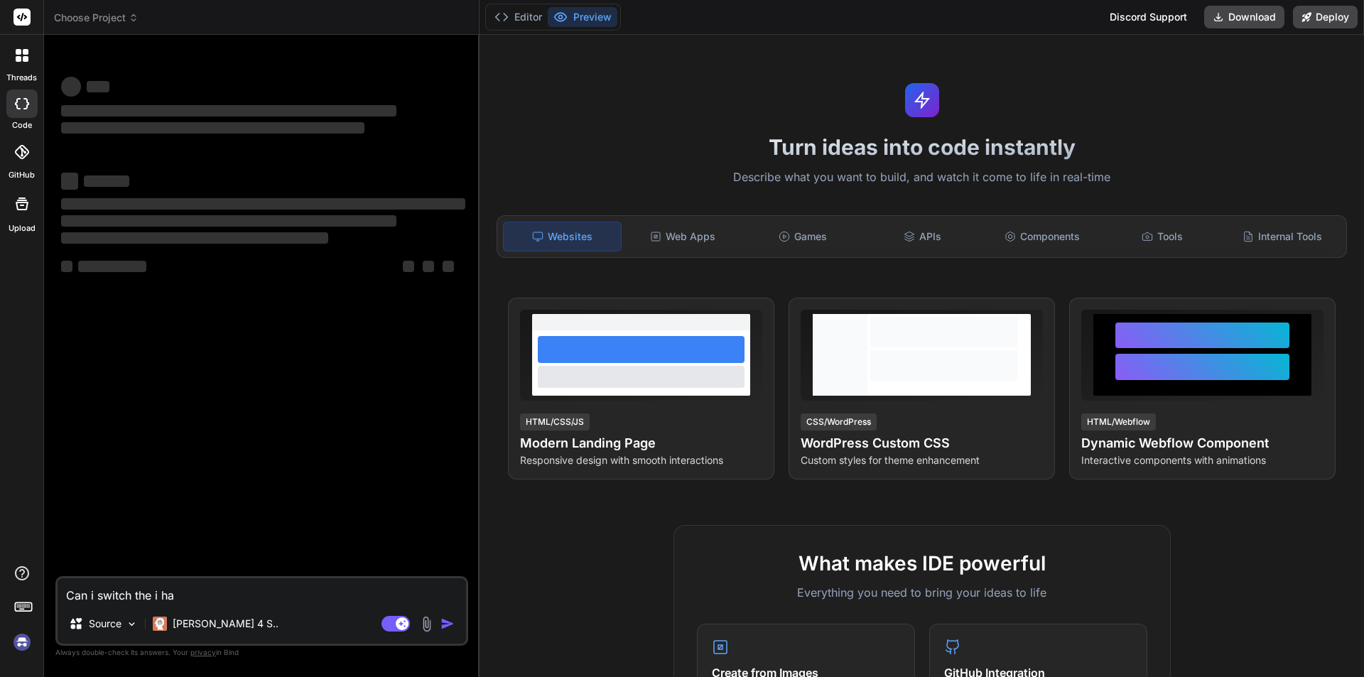
type textarea "Can i switch the i hav"
type textarea "x"
type textarea "Can i switch the i have"
type textarea "x"
type textarea "Can i switch the i have"
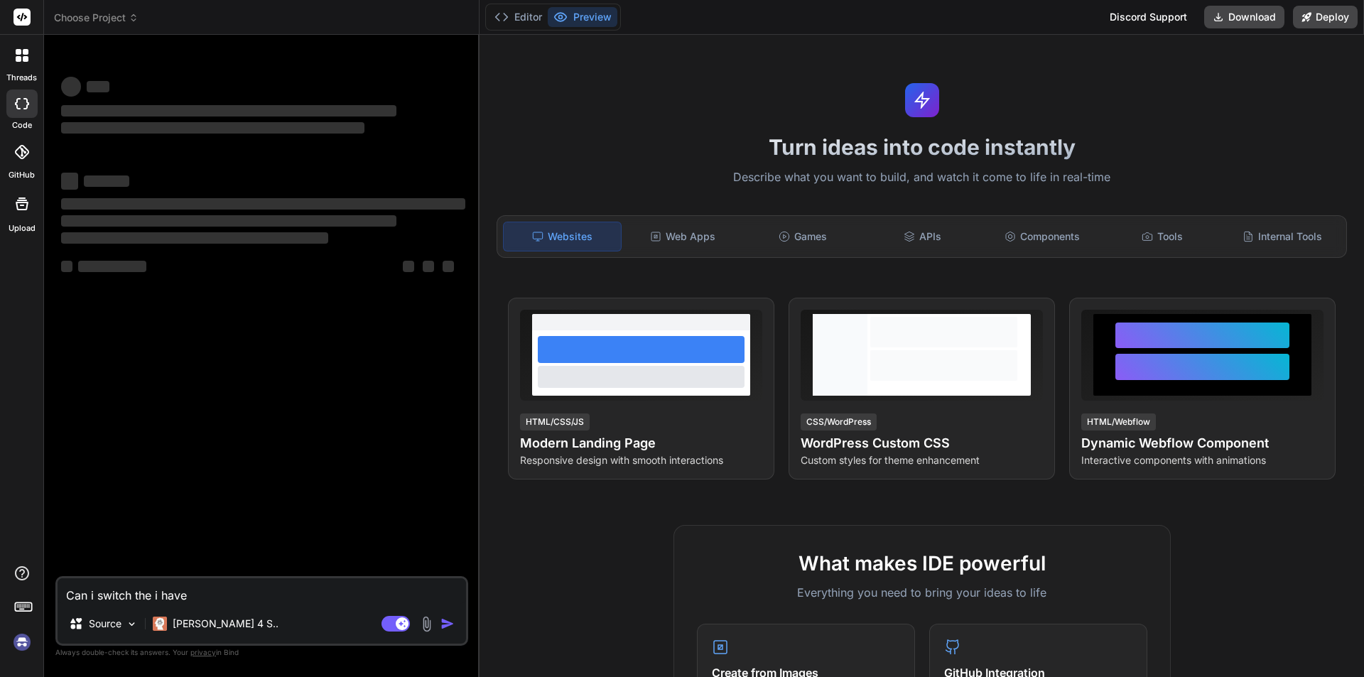
type textarea "x"
type textarea "Can i switch the i have 4"
type textarea "x"
type textarea "Can i switch the i have 4"
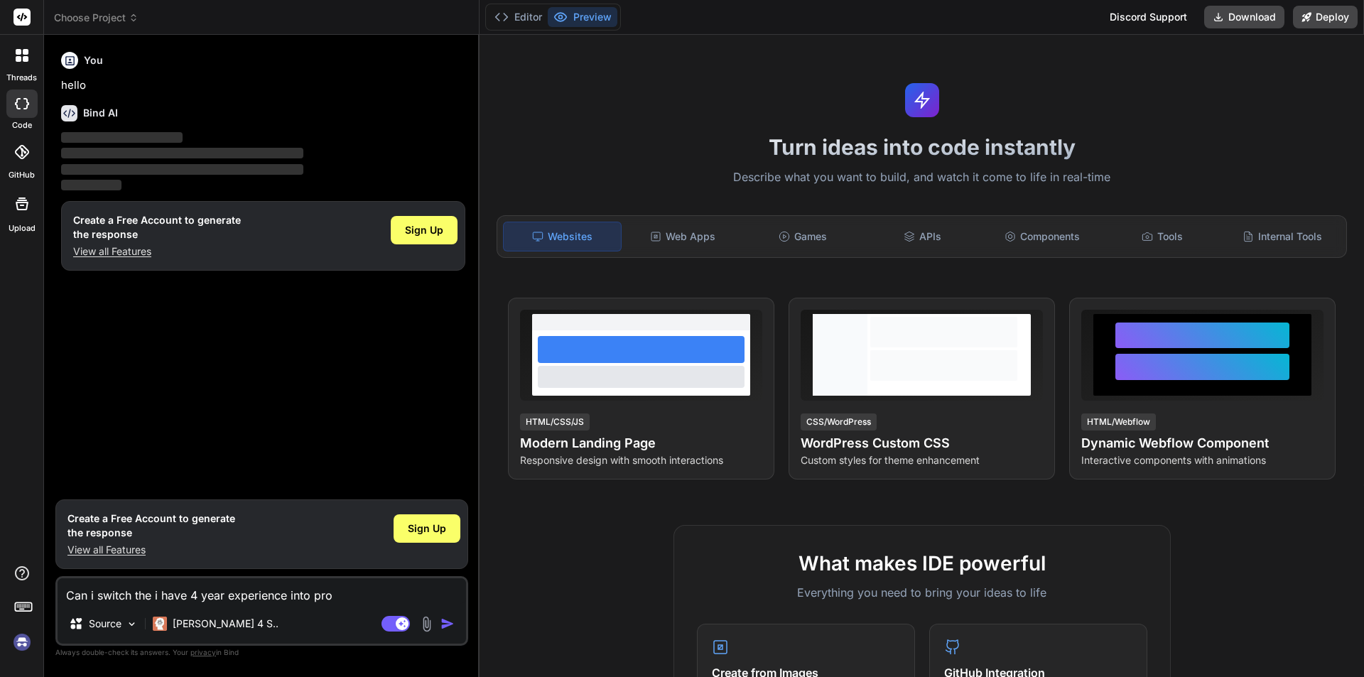
click at [290, 595] on textarea "Can i switch the i have 4 year experience into pro" at bounding box center [262, 591] width 408 height 26
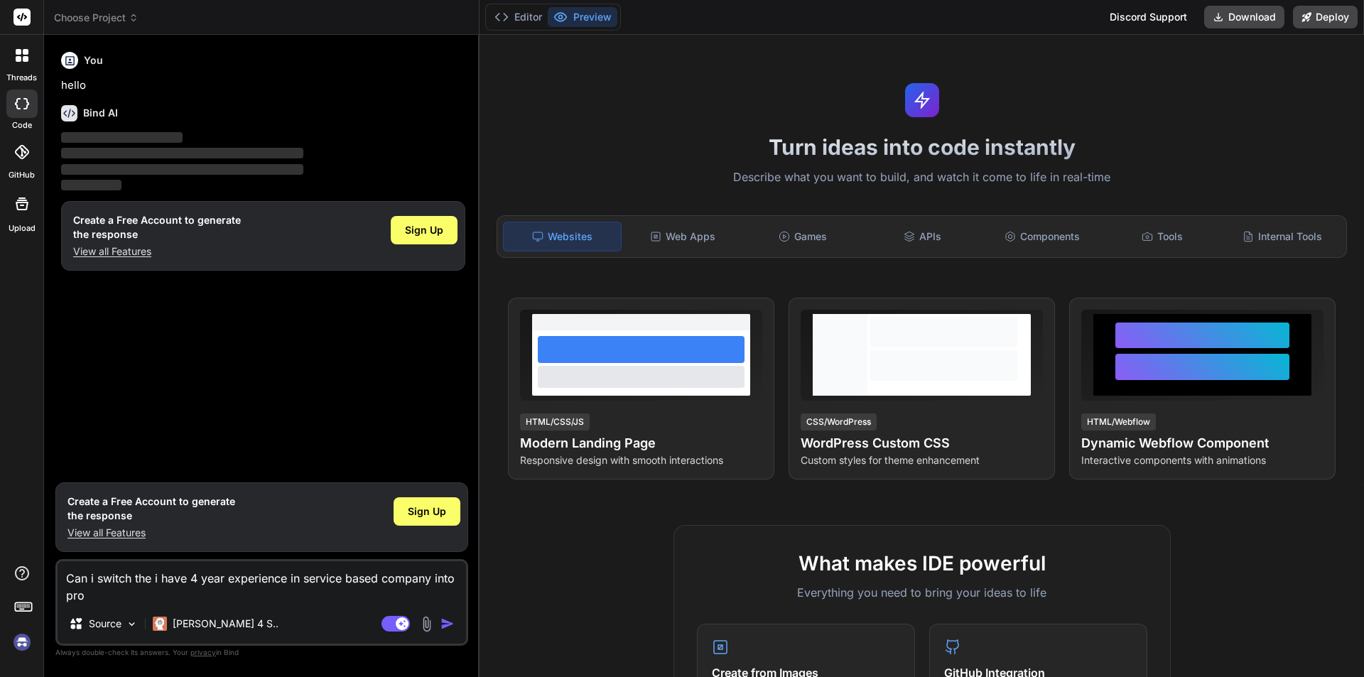
click at [131, 595] on textarea "Can i switch the i have 4 year experience in service based company into pro" at bounding box center [262, 582] width 408 height 43
click at [438, 626] on div "Agent Mode. When this toggle is activated, AI automatically makes decisions, re…" at bounding box center [420, 623] width 82 height 17
click at [446, 624] on img "button" at bounding box center [447, 624] width 14 height 14
click at [447, 620] on img "button" at bounding box center [447, 624] width 14 height 14
drag, startPoint x: 218, startPoint y: 595, endPoint x: 61, endPoint y: 580, distance: 157.7
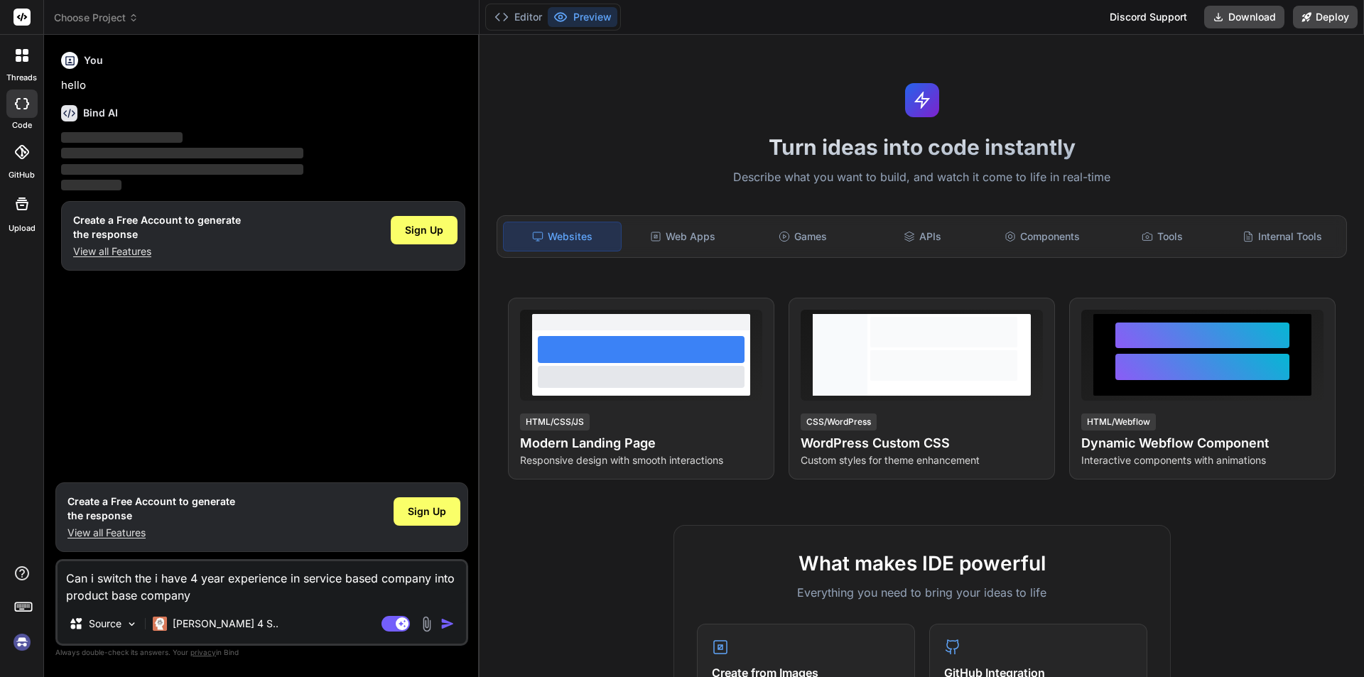
click at [61, 580] on textarea "Can i switch the i have 4 year experience in service based company into product…" at bounding box center [262, 582] width 408 height 43
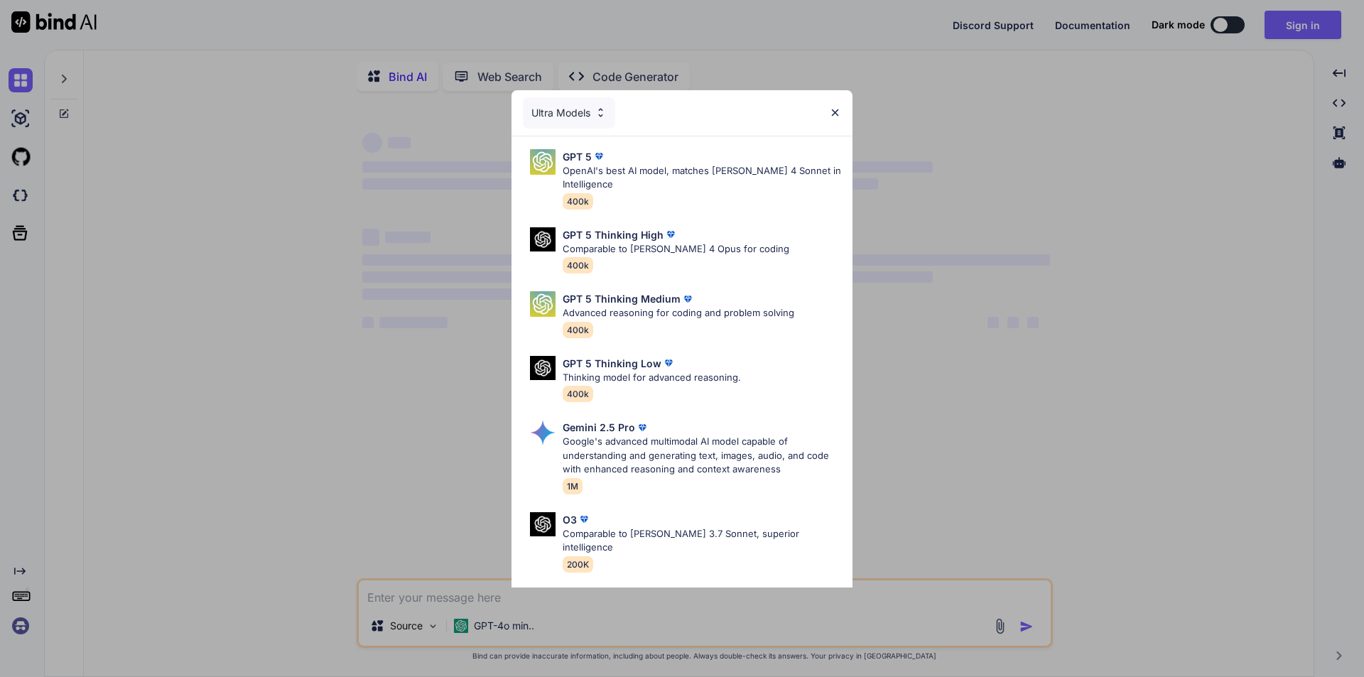
click at [997, 416] on div "Ultra Models GPT 5 OpenAI's best AI model, matches Claude 4 Sonnet in Intellige…" at bounding box center [682, 338] width 1364 height 677
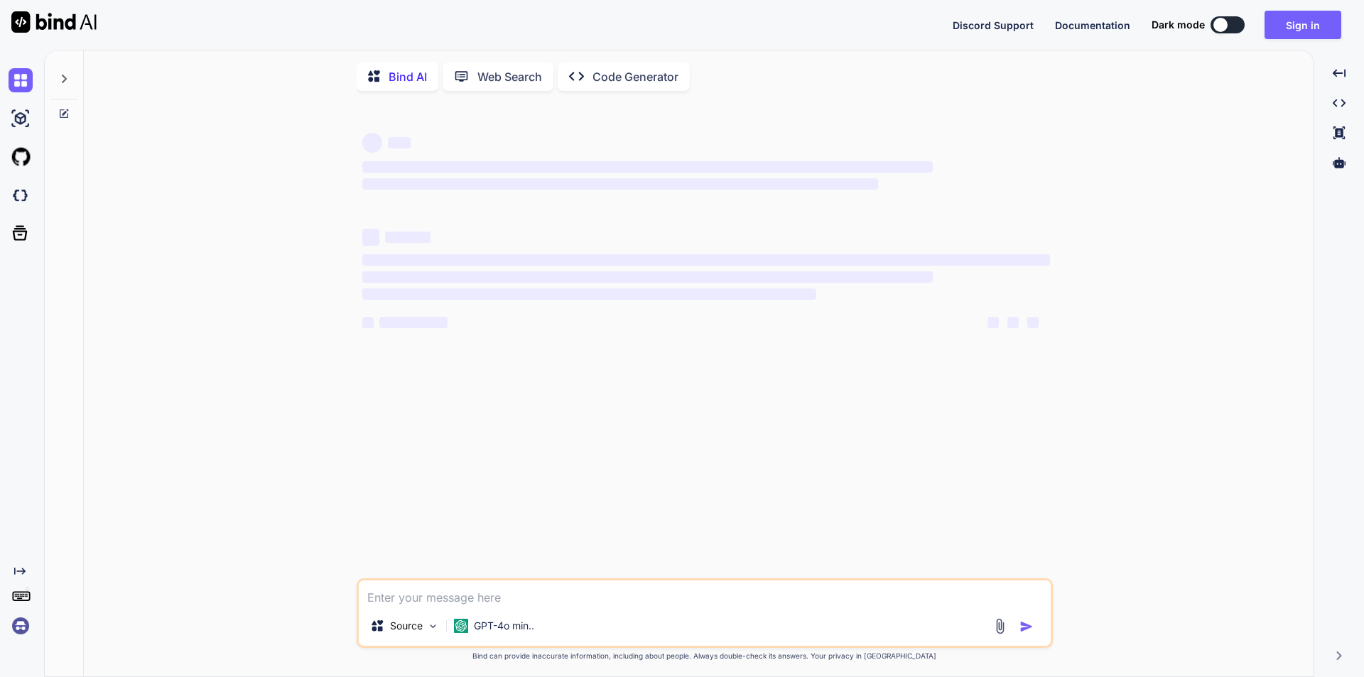
click at [430, 592] on textarea at bounding box center [705, 593] width 692 height 26
paste textarea "Can i switch the i have 4 year experience in service based company into product…"
type textarea "Can i switch the i have 4 year experience in service based company into product…"
type textarea "x"
type textarea "Can i switch the i have 4 year experience in service based company into product…"
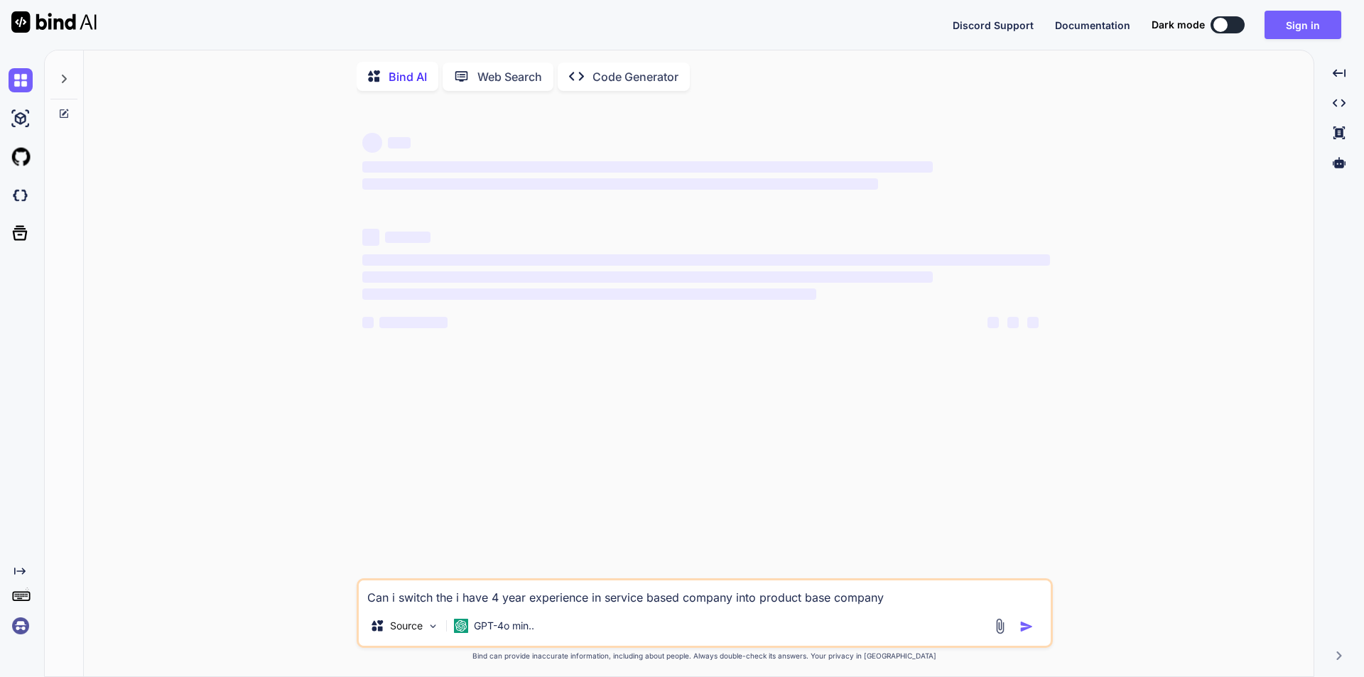
type textarea "x"
click at [908, 606] on textarea "Can i switch the i have 4 year experience in service based company into product…" at bounding box center [705, 593] width 692 height 26
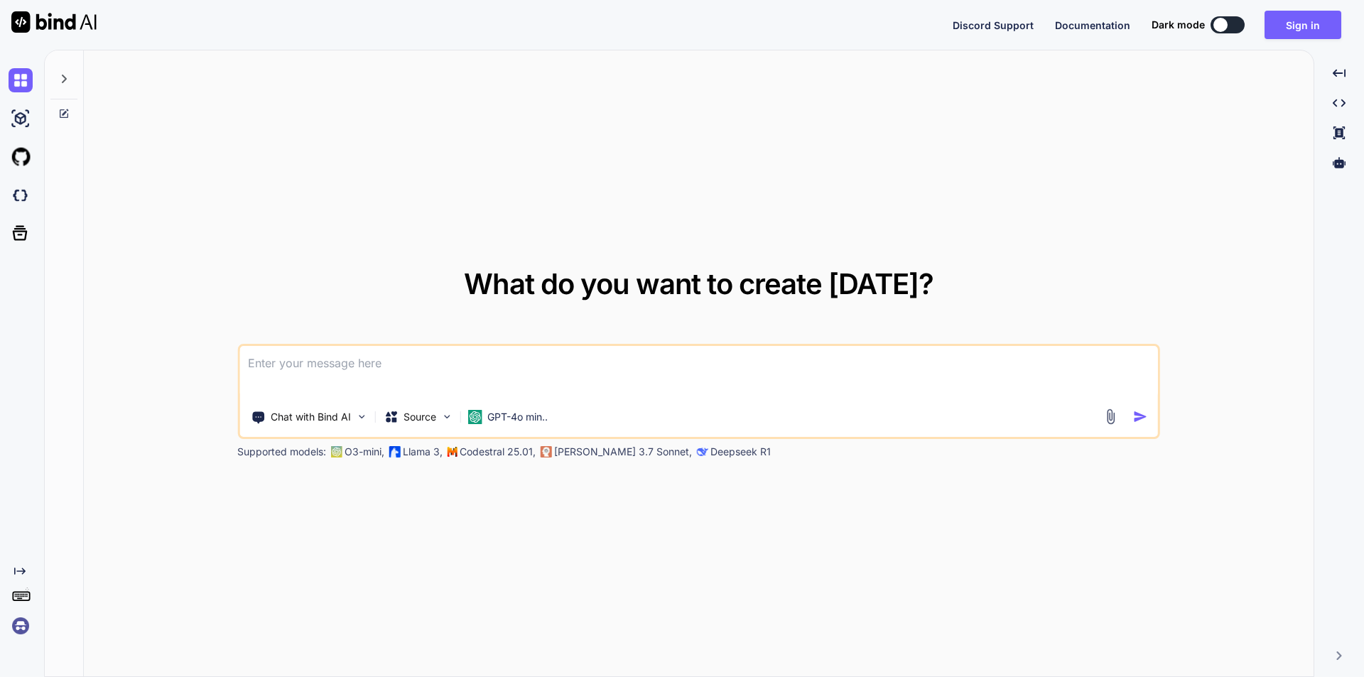
click at [321, 385] on textarea at bounding box center [698, 372] width 918 height 53
